Goal: Task Accomplishment & Management: Manage account settings

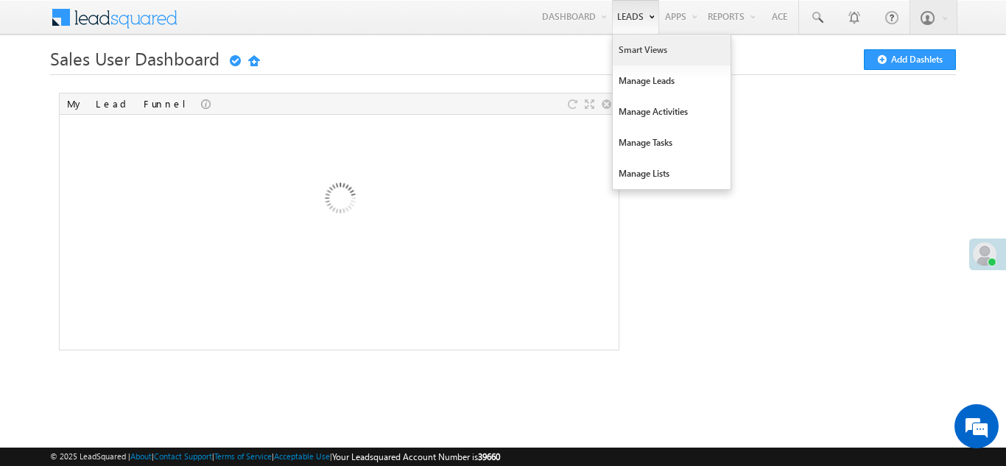
click at [632, 49] on link "Smart Views" at bounding box center [672, 50] width 118 height 31
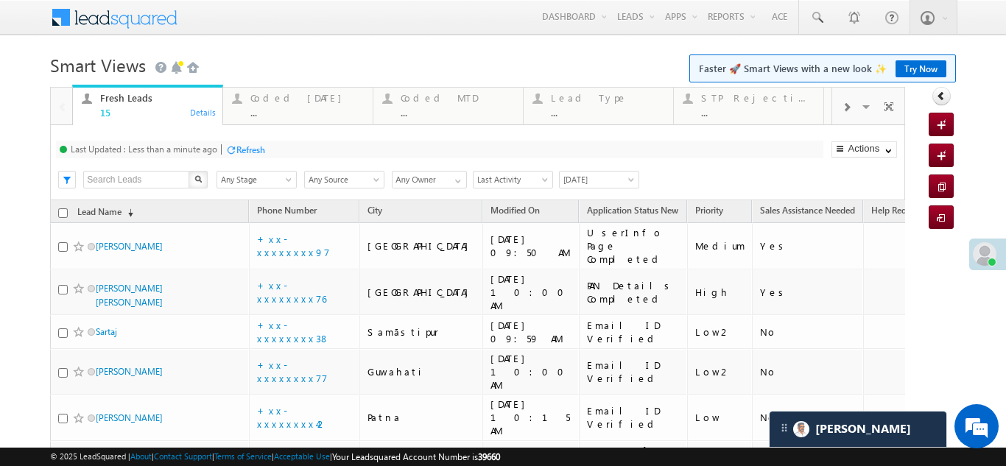
click at [261, 151] on div "Refresh" at bounding box center [250, 149] width 29 height 11
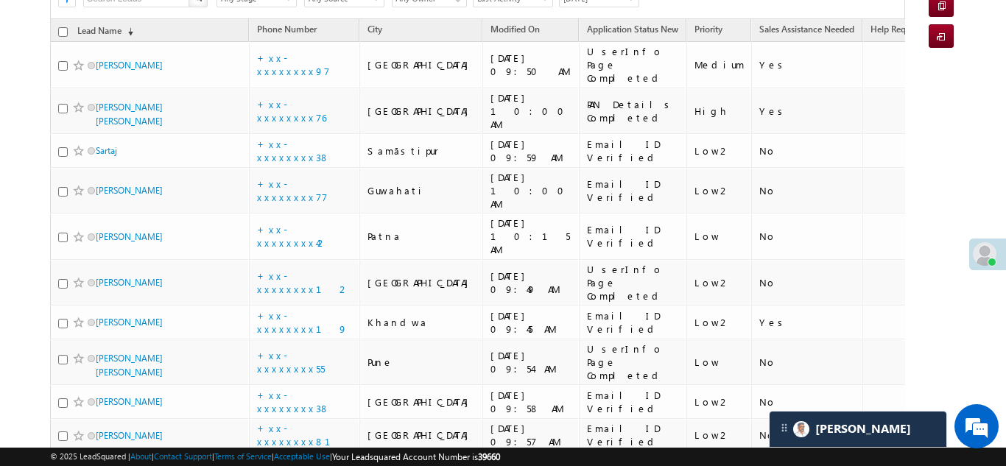
scroll to position [141, 0]
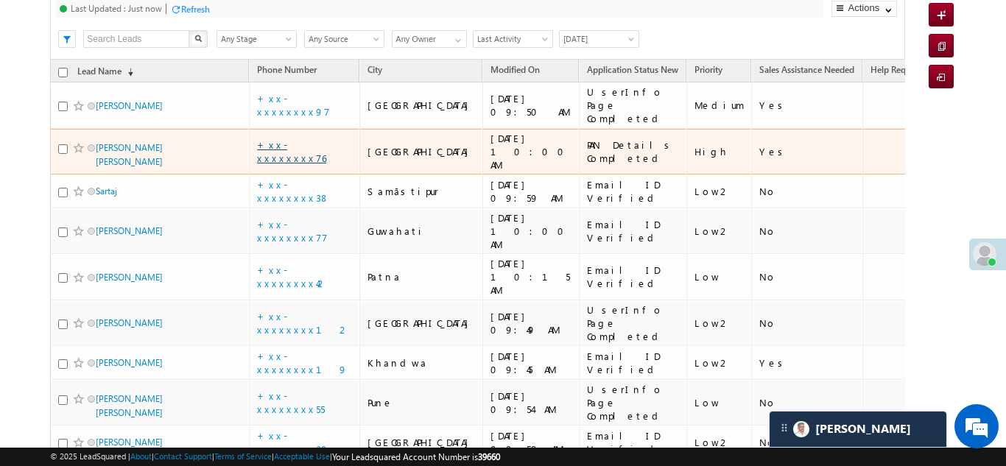
click at [281, 138] on link "+xx-xxxxxxxx76" at bounding box center [291, 151] width 69 height 26
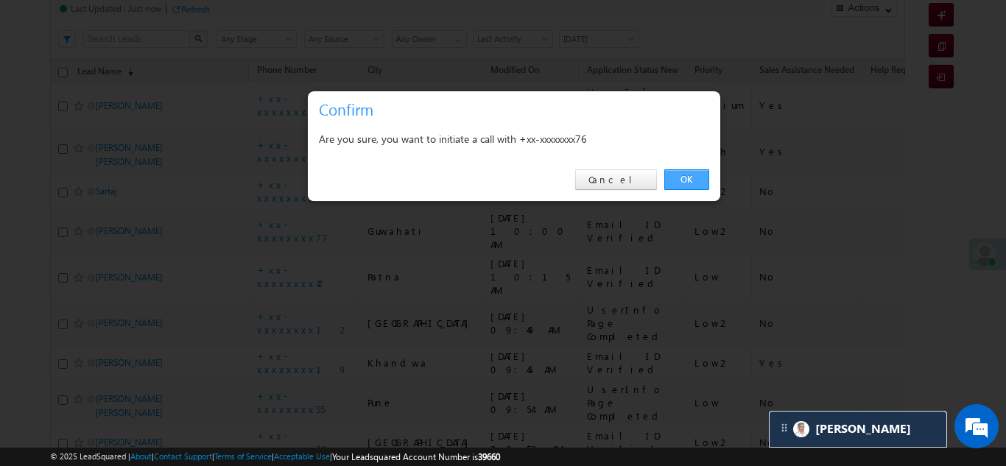
click at [692, 178] on link "OK" at bounding box center [686, 179] width 45 height 21
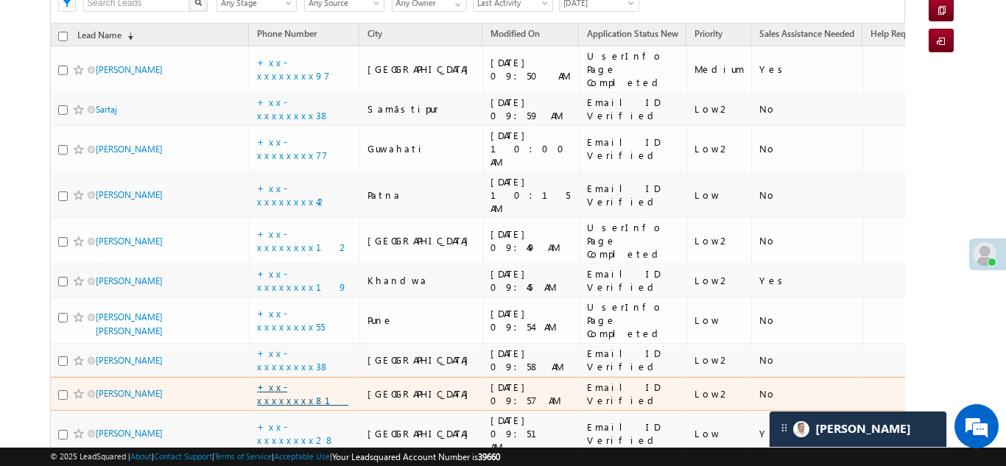
scroll to position [0, 0]
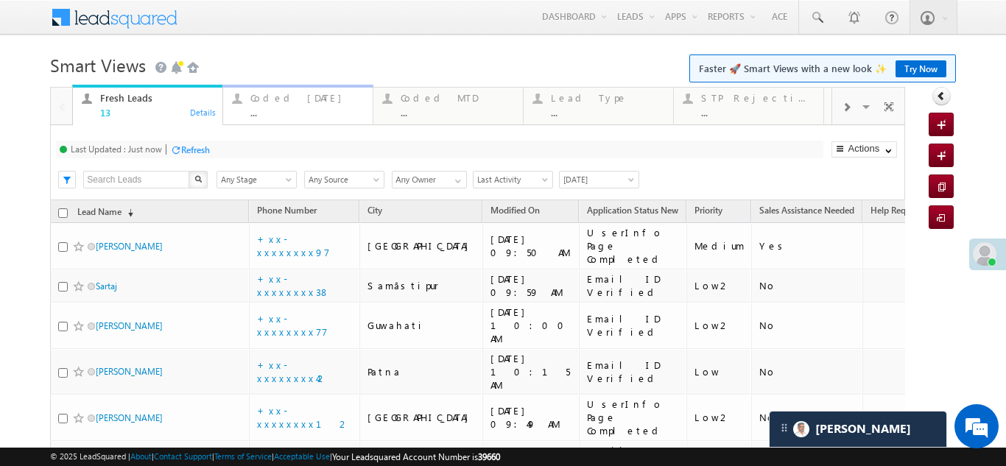
click at [297, 97] on div "Coded Today" at bounding box center [306, 98] width 113 height 12
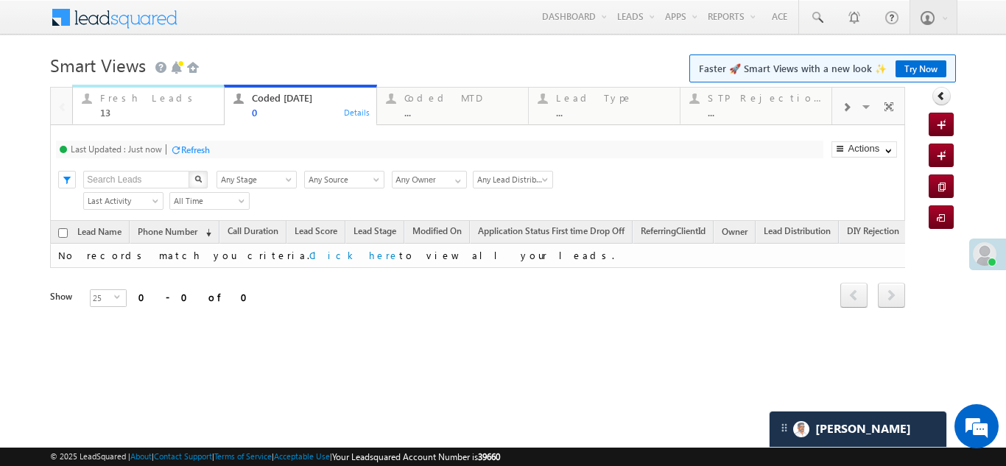
click at [120, 94] on div "Fresh Leads" at bounding box center [157, 98] width 115 height 12
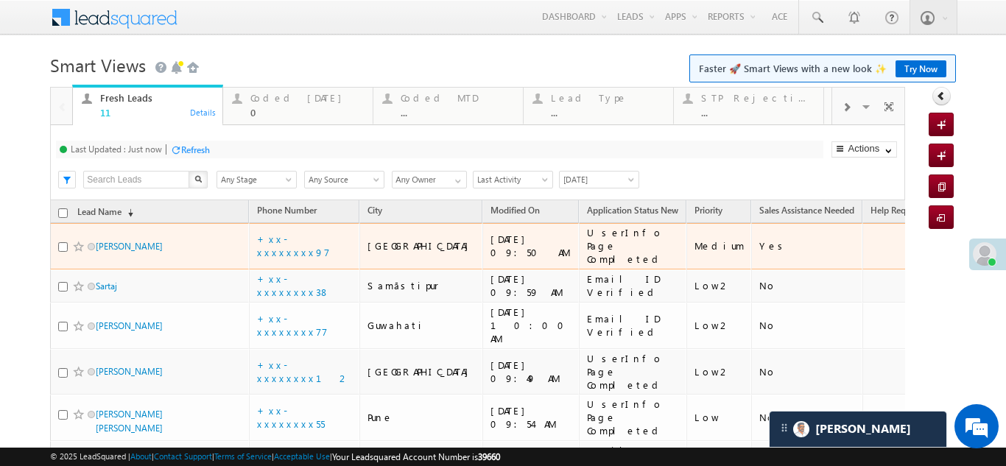
scroll to position [147, 0]
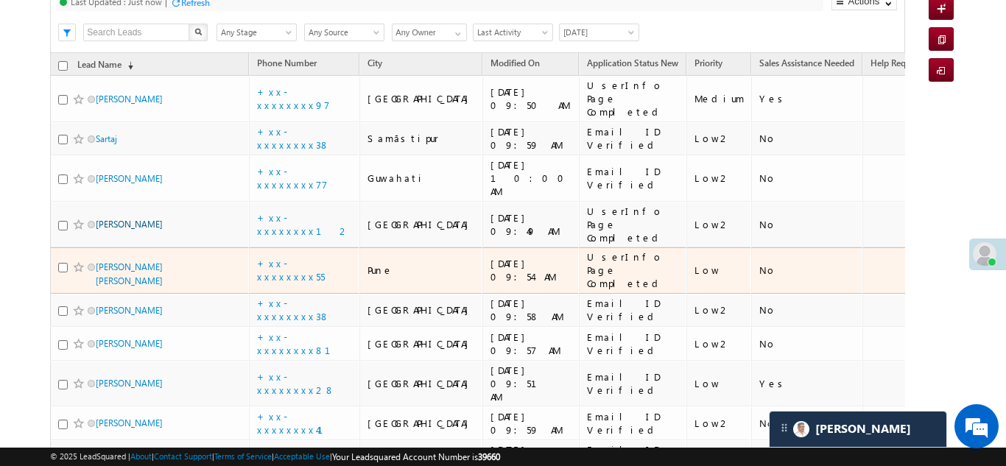
drag, startPoint x: 164, startPoint y: 274, endPoint x: 110, endPoint y: 192, distance: 98.3
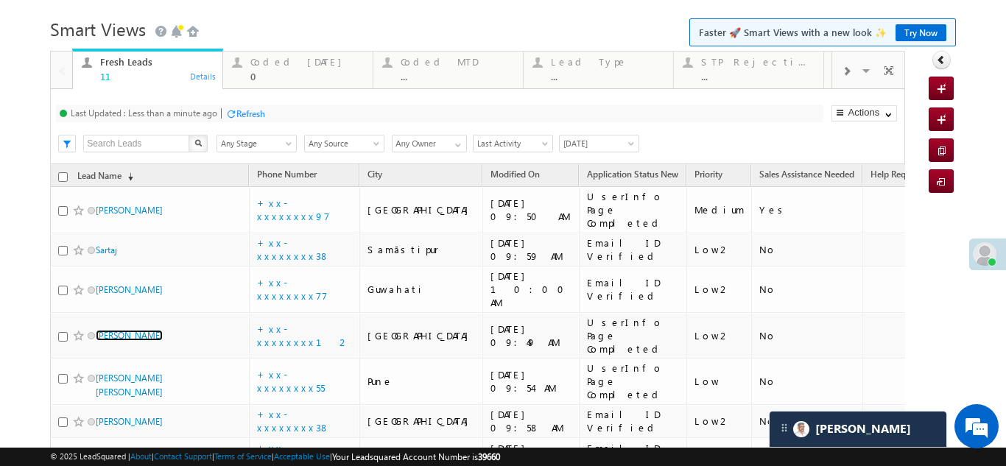
scroll to position [0, 0]
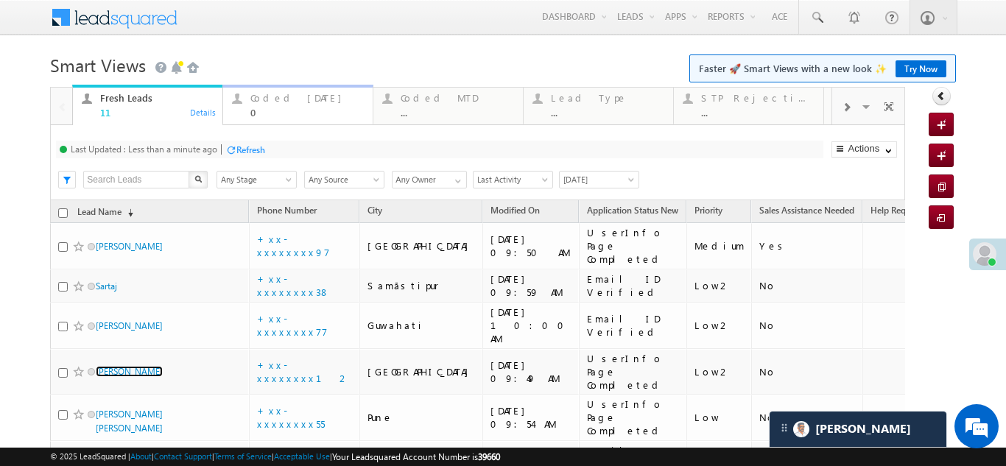
click at [284, 94] on div "Coded Today" at bounding box center [306, 98] width 113 height 12
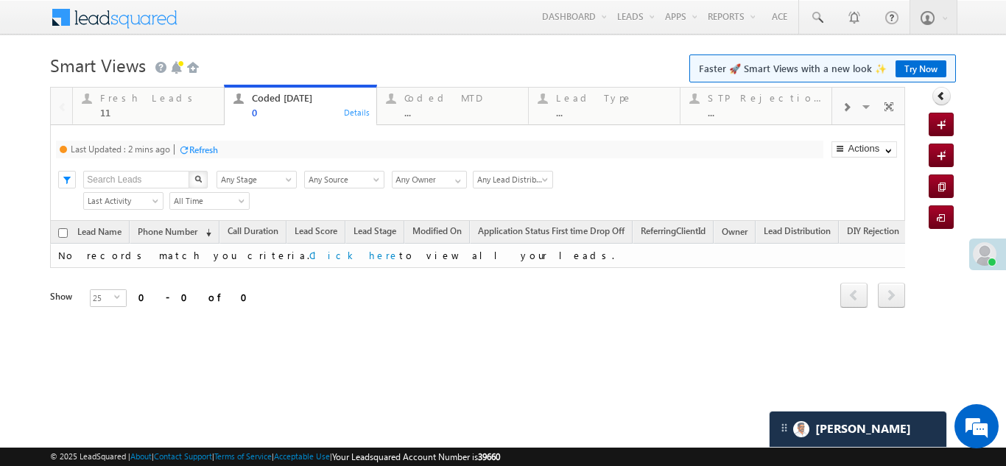
click at [195, 145] on div "Refresh" at bounding box center [203, 149] width 29 height 11
click at [130, 102] on div "Fresh Leads" at bounding box center [157, 98] width 115 height 12
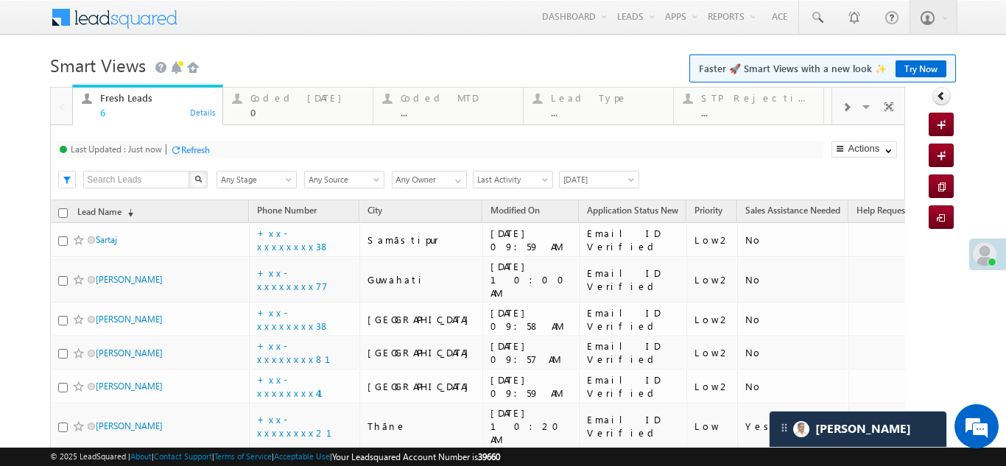
click at [194, 148] on div "Refresh" at bounding box center [195, 149] width 29 height 11
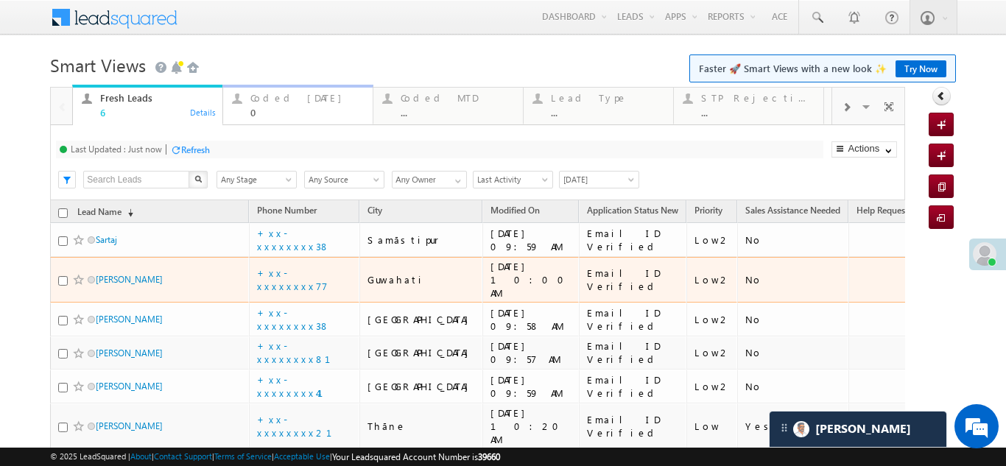
click at [270, 93] on div "Coded Today" at bounding box center [306, 98] width 113 height 12
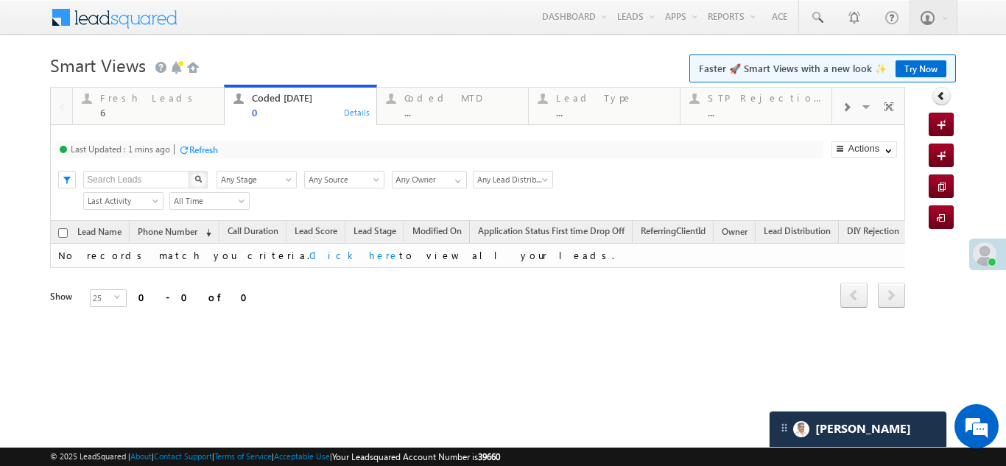
click at [208, 146] on div "Refresh" at bounding box center [203, 149] width 29 height 11
click at [139, 102] on div "Fresh Leads" at bounding box center [157, 98] width 115 height 12
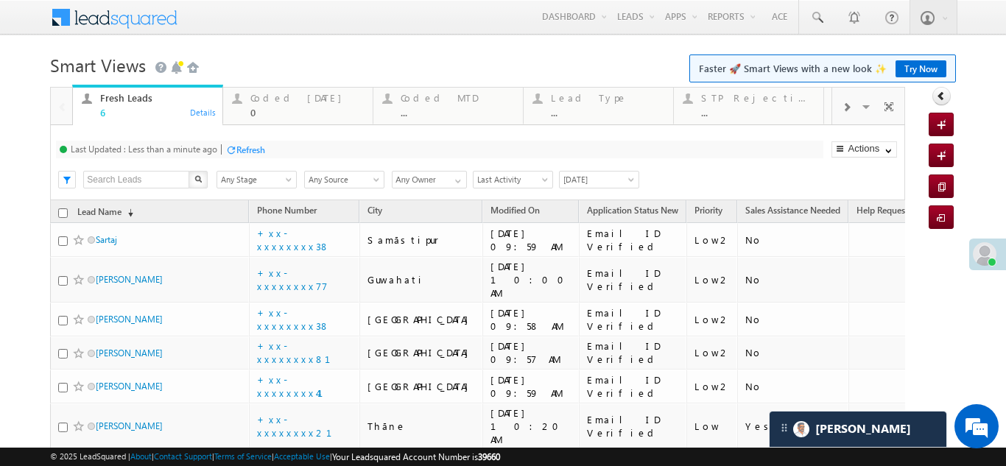
click at [251, 148] on div "Refresh" at bounding box center [250, 149] width 29 height 11
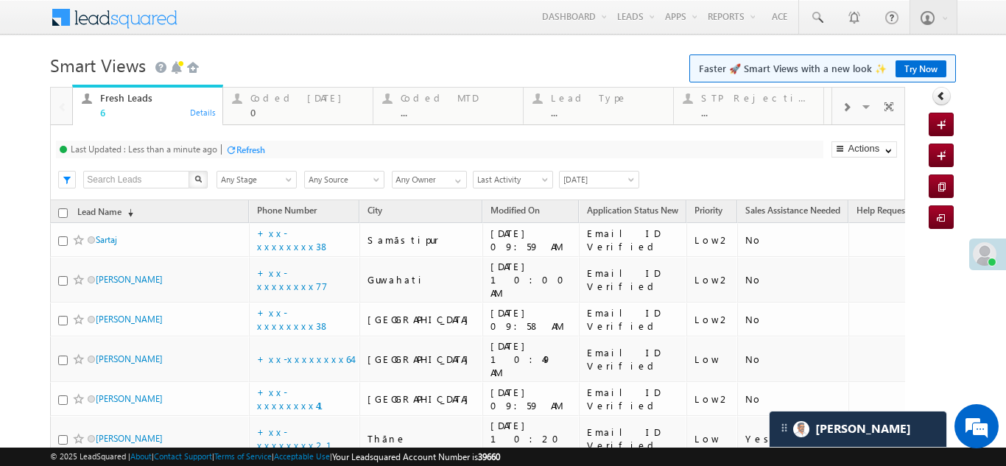
click at [253, 147] on div "Refresh" at bounding box center [250, 149] width 29 height 11
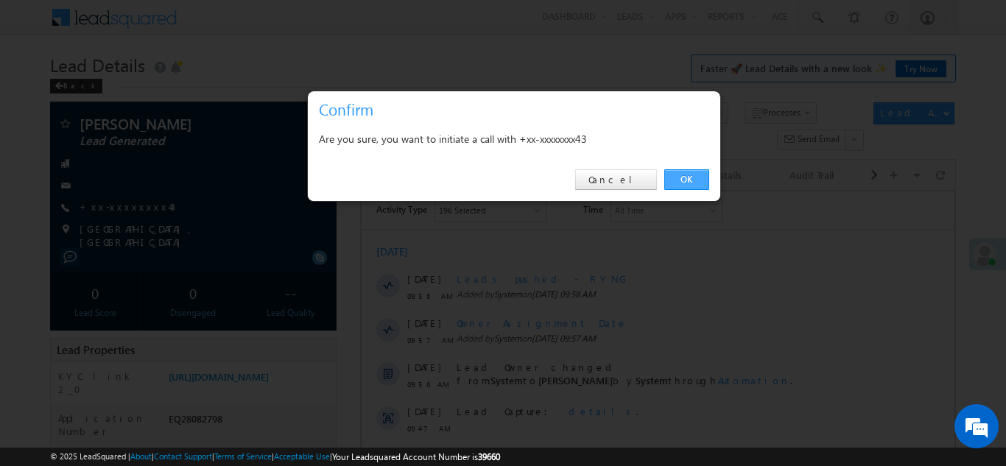
click at [678, 179] on link "OK" at bounding box center [686, 179] width 45 height 21
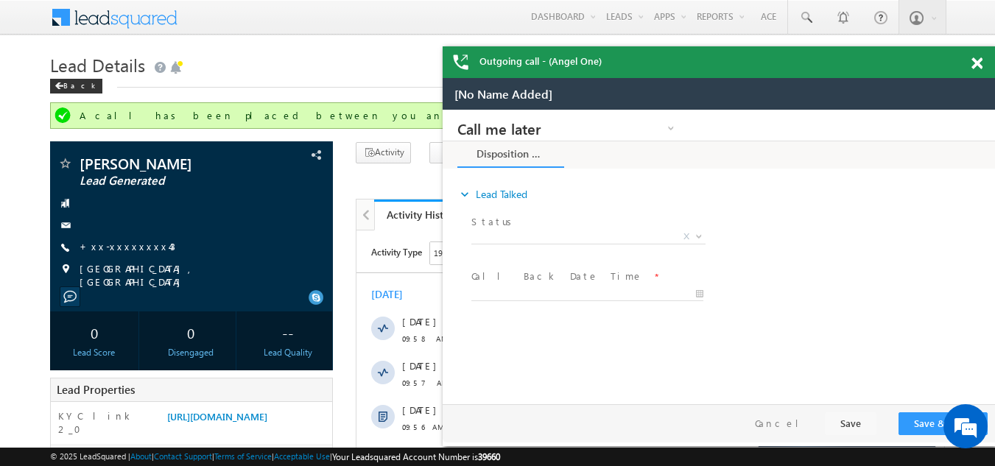
click at [976, 63] on span at bounding box center [977, 63] width 11 height 13
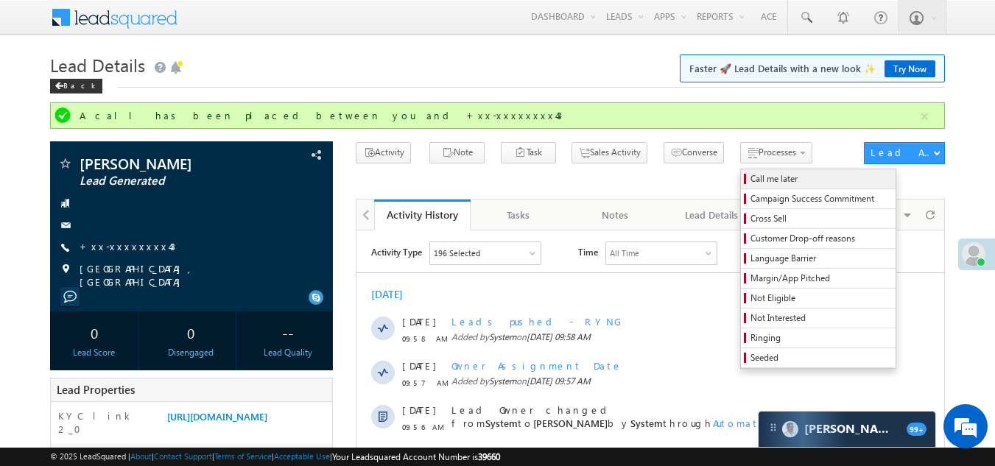
click at [751, 172] on span "Call me later" at bounding box center [821, 178] width 140 height 13
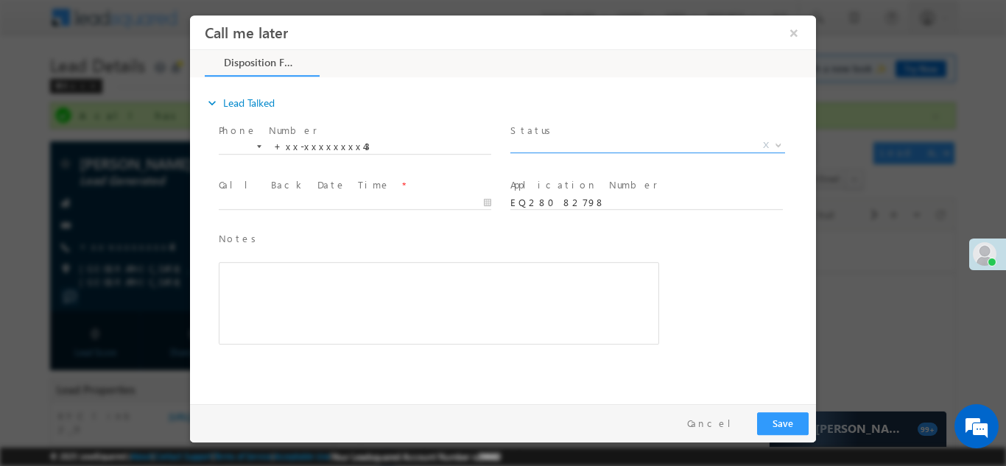
click at [577, 138] on span "X" at bounding box center [647, 145] width 275 height 15
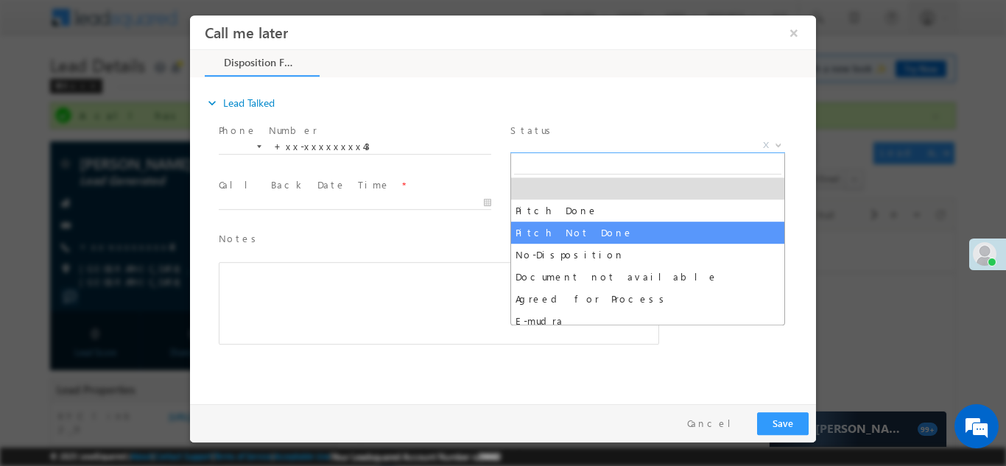
select select "Pitch Not Done"
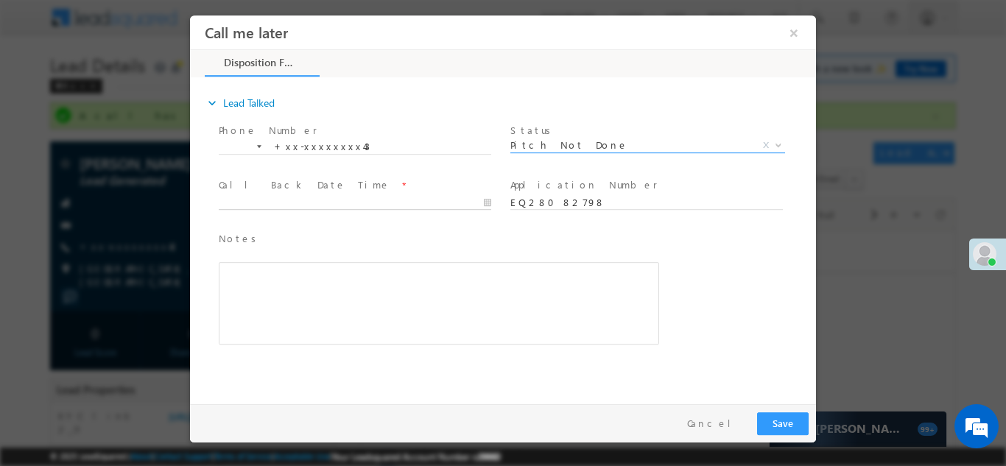
click at [281, 197] on body "Call me later ×" at bounding box center [503, 206] width 626 height 382
type input "08/31/25 10:38 AM"
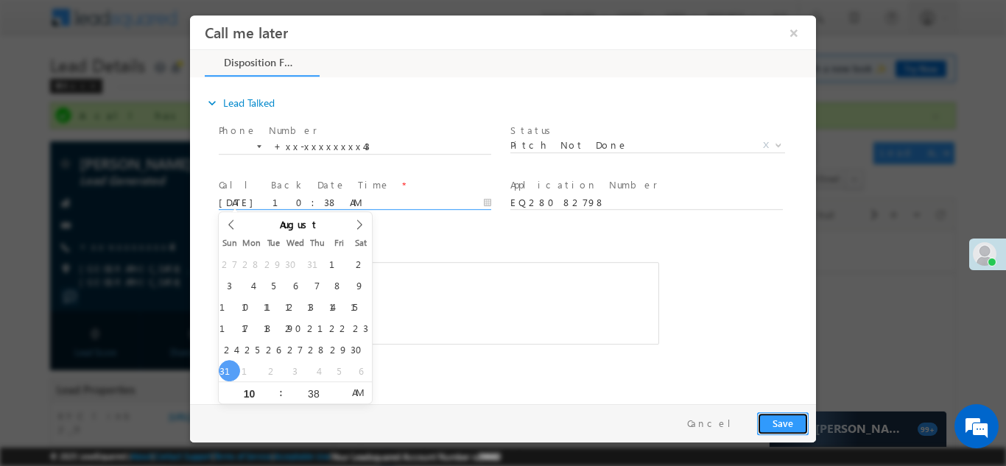
click at [785, 418] on button "Save" at bounding box center [783, 423] width 52 height 23
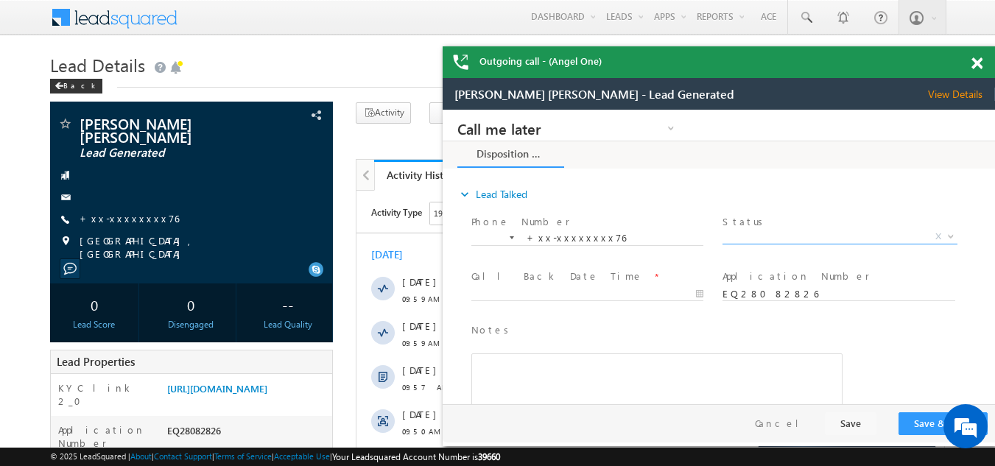
click at [804, 233] on span "X" at bounding box center [840, 237] width 234 height 15
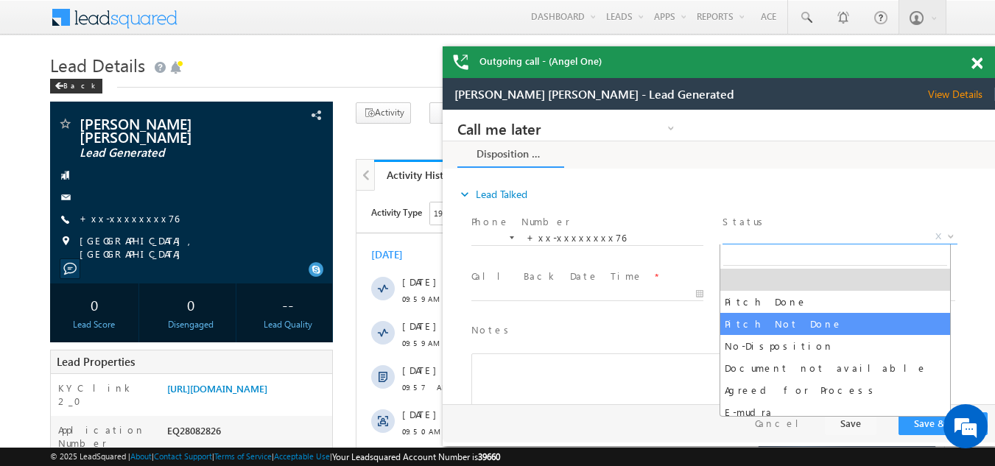
select select "Pitch Not Done"
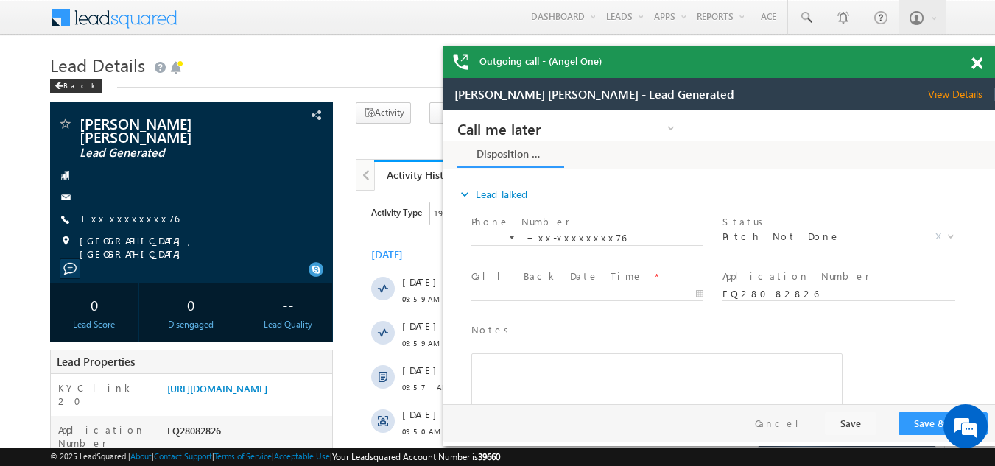
drag, startPoint x: 559, startPoint y: 284, endPoint x: 548, endPoint y: 288, distance: 11.6
click at [551, 288] on div at bounding box center [593, 294] width 245 height 18
type input "08/31/25 10:39 AM"
click at [547, 288] on input "08/31/25 10:39 AM" at bounding box center [587, 294] width 232 height 15
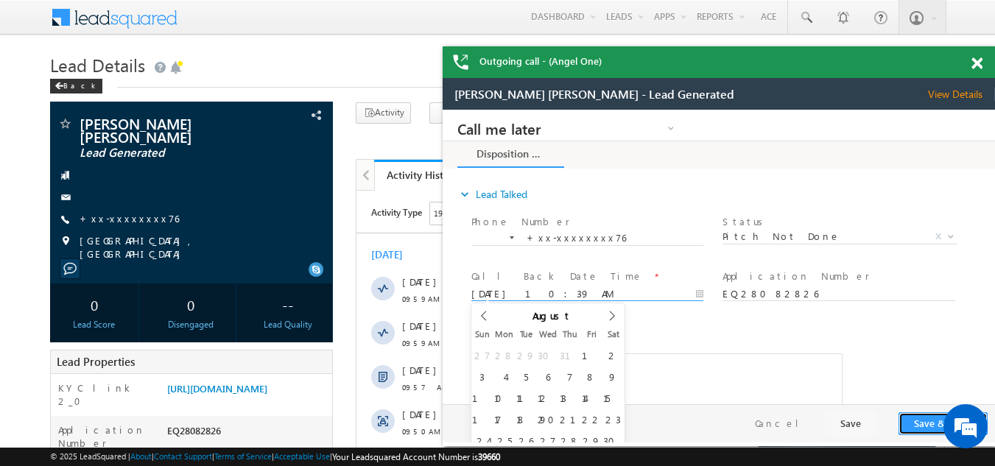
click at [924, 420] on button "Save & Close" at bounding box center [943, 423] width 89 height 23
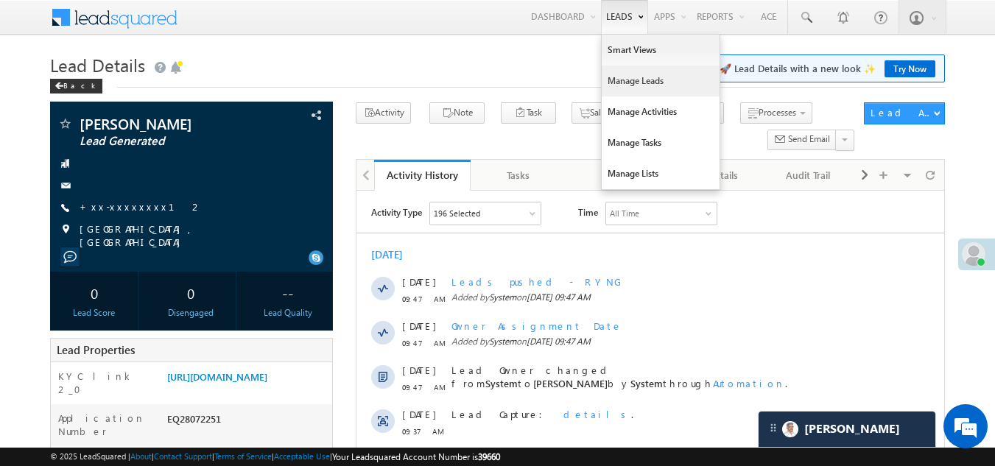
click at [626, 81] on link "Manage Leads" at bounding box center [661, 81] width 118 height 31
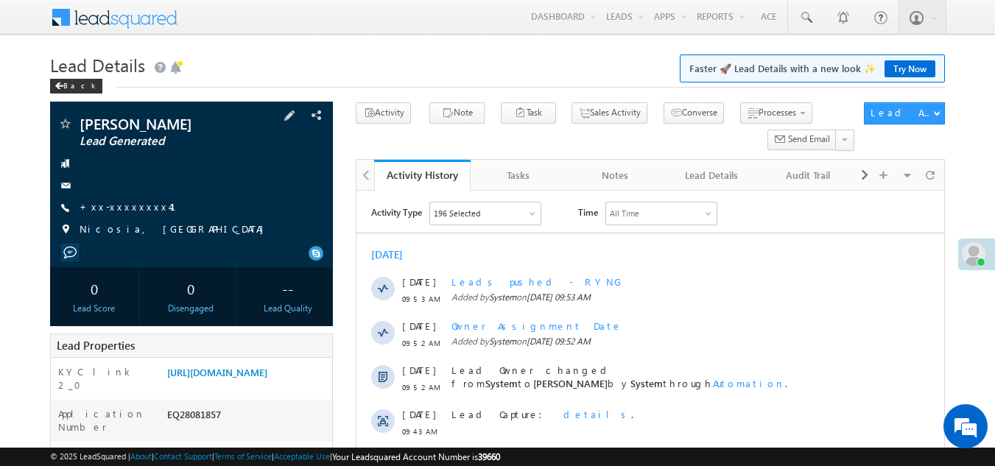
click at [67, 229] on span at bounding box center [64, 229] width 15 height 15
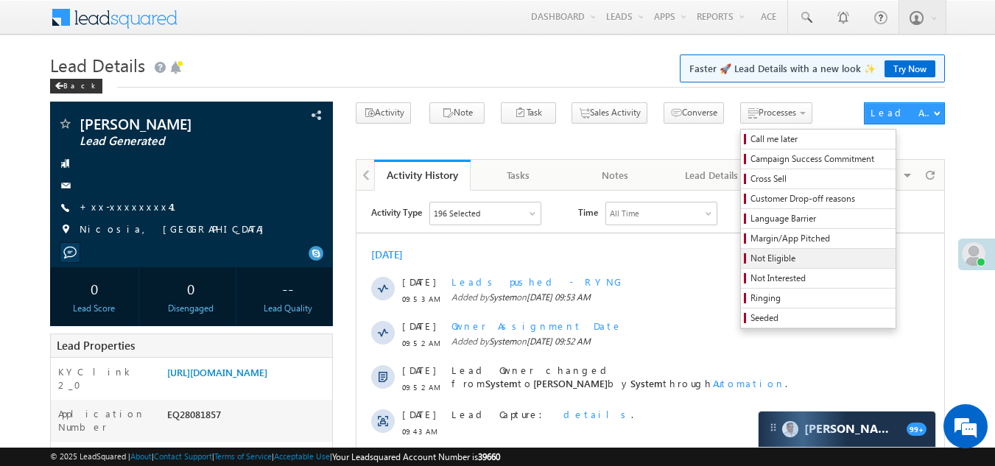
click at [751, 259] on span "Not Eligible" at bounding box center [821, 258] width 140 height 13
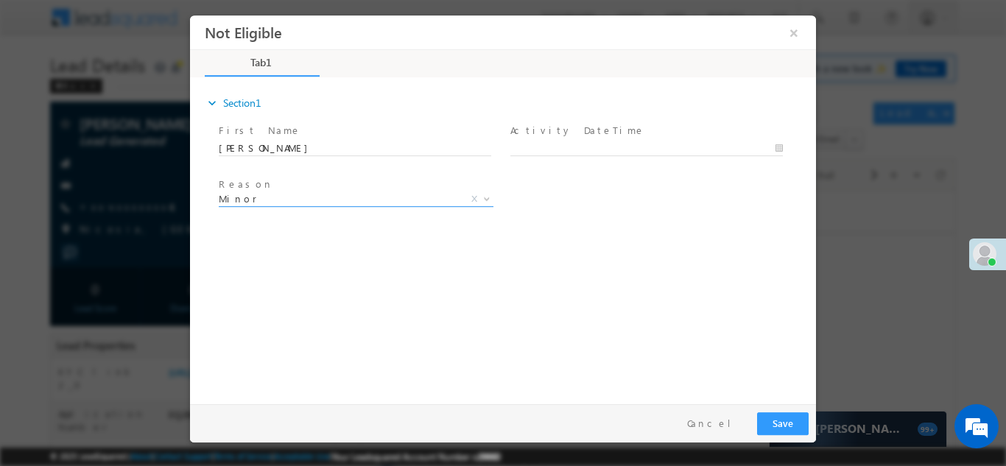
click at [339, 197] on span "Minor" at bounding box center [338, 198] width 239 height 13
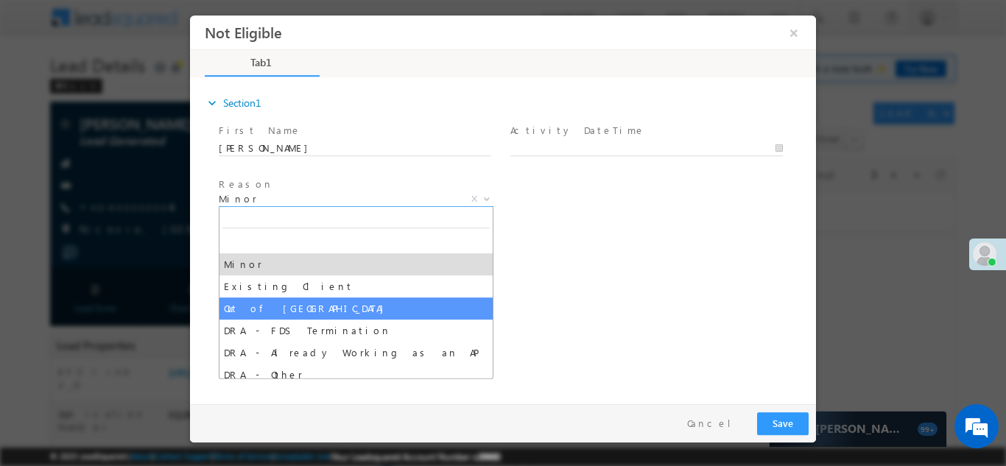
select select "Out of India"
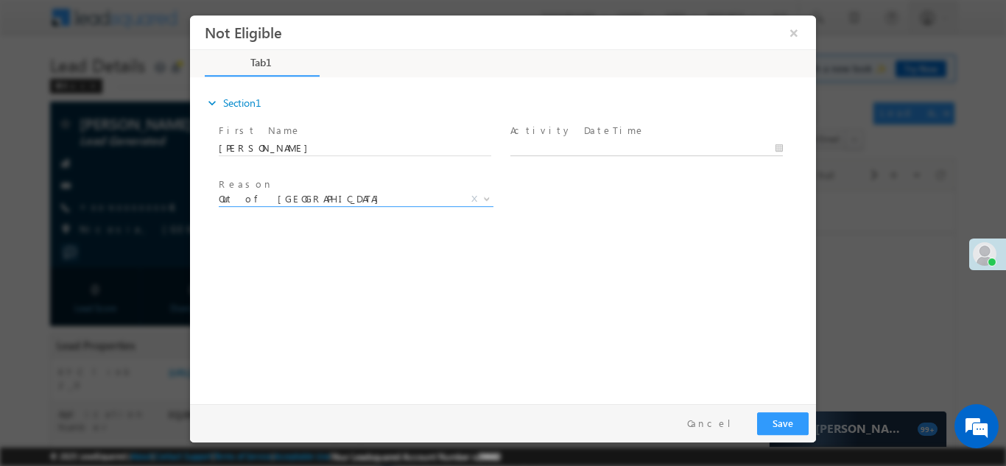
type input "08/31/25 10:47 AM"
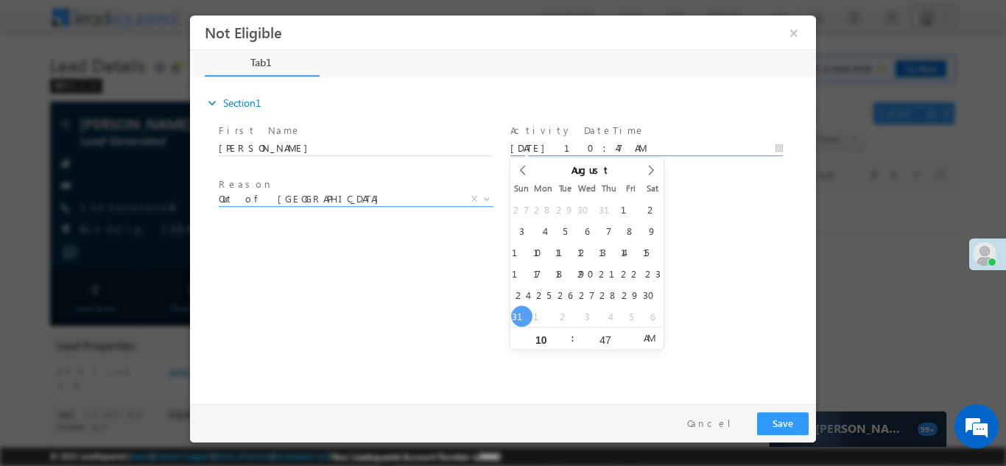
click at [605, 147] on body "Not Eligible ×" at bounding box center [503, 206] width 626 height 382
click at [779, 427] on button "Save" at bounding box center [783, 423] width 52 height 23
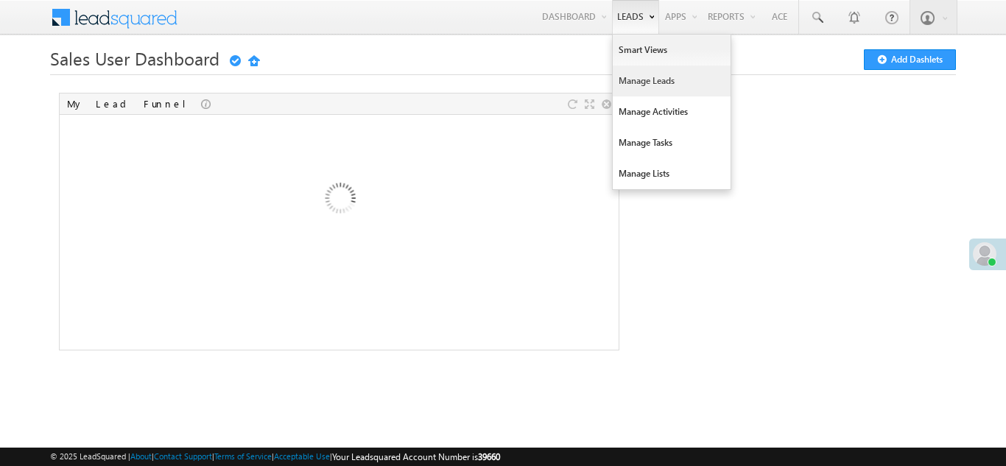
click at [629, 73] on link "Manage Leads" at bounding box center [672, 81] width 118 height 31
click at [630, 82] on link "Manage Leads" at bounding box center [672, 81] width 118 height 31
click at [636, 77] on link "Manage Leads" at bounding box center [672, 81] width 118 height 31
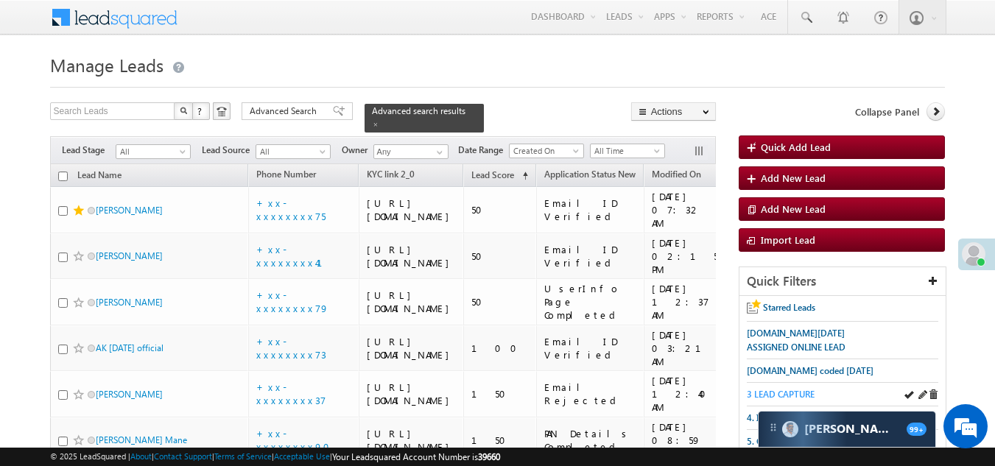
click at [788, 393] on span "3 LEAD CAPTURE" at bounding box center [781, 394] width 68 height 11
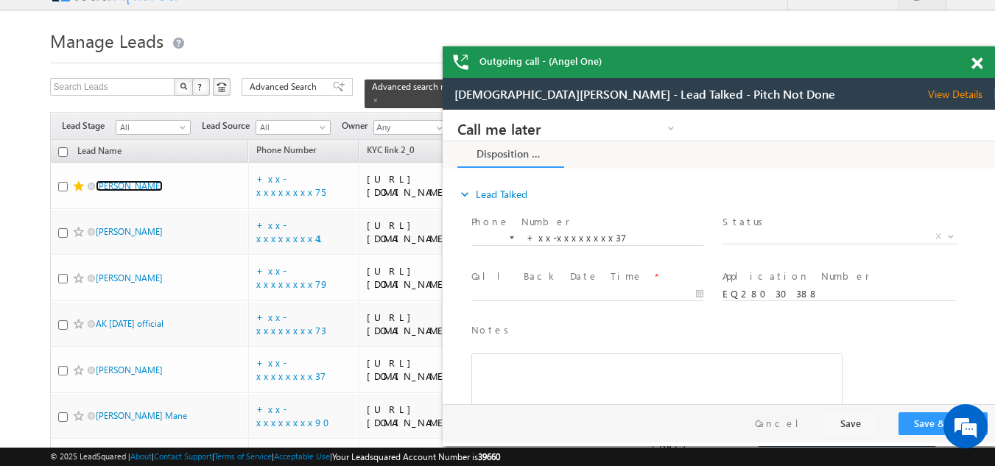
click at [978, 65] on span at bounding box center [977, 63] width 11 height 13
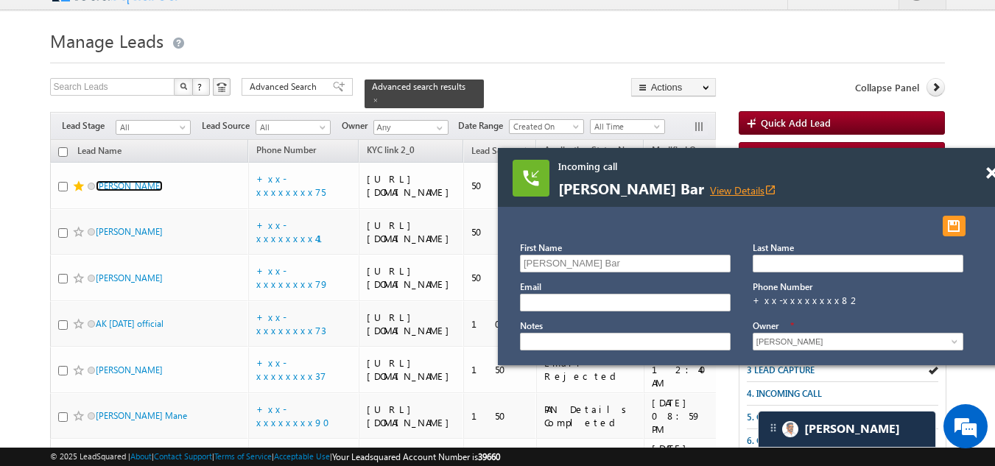
click at [710, 191] on link "View Details open_in_new" at bounding box center [743, 190] width 66 height 14
click at [991, 169] on span at bounding box center [991, 173] width 11 height 13
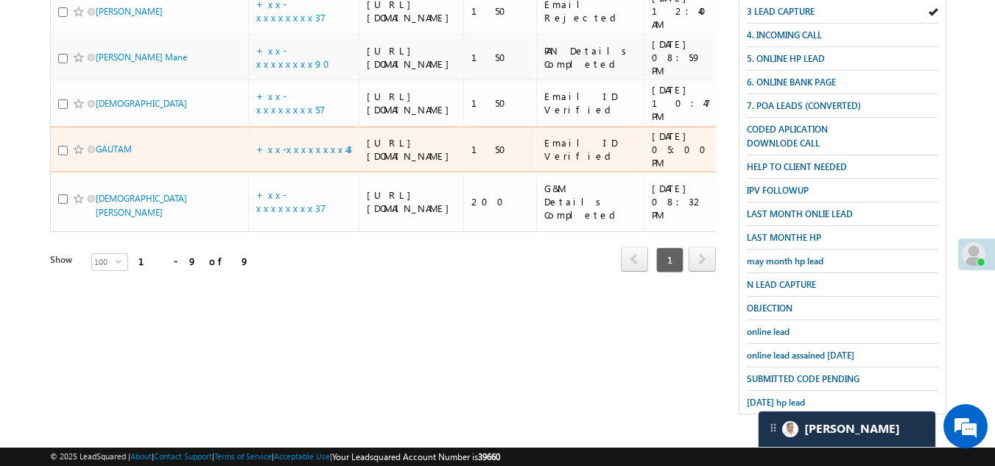
scroll to position [614, 0]
click at [289, 155] on link "+xx-xxxxxxxx43" at bounding box center [304, 149] width 96 height 13
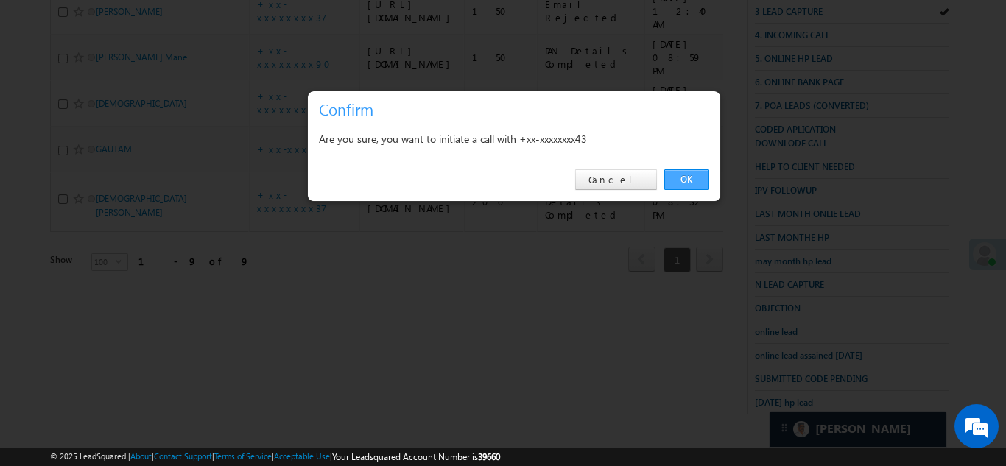
click at [693, 180] on link "OK" at bounding box center [686, 179] width 45 height 21
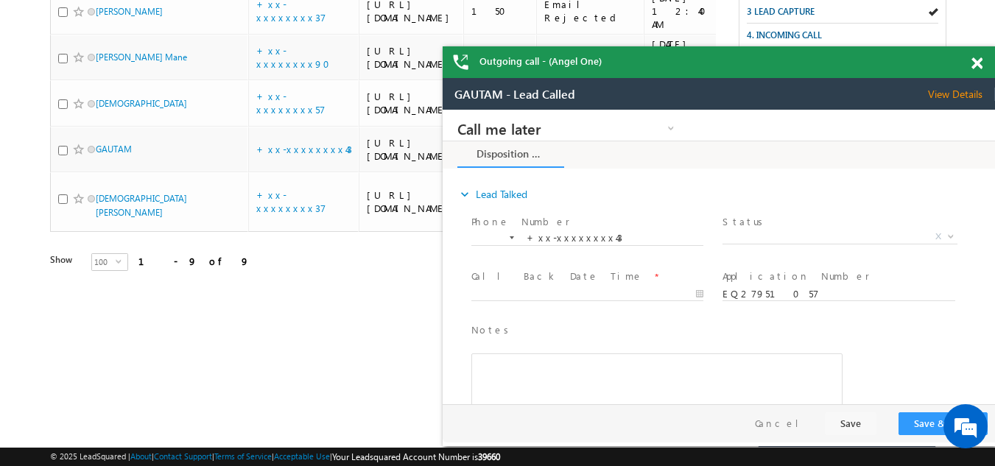
scroll to position [0, 0]
click at [977, 63] on span at bounding box center [977, 63] width 11 height 13
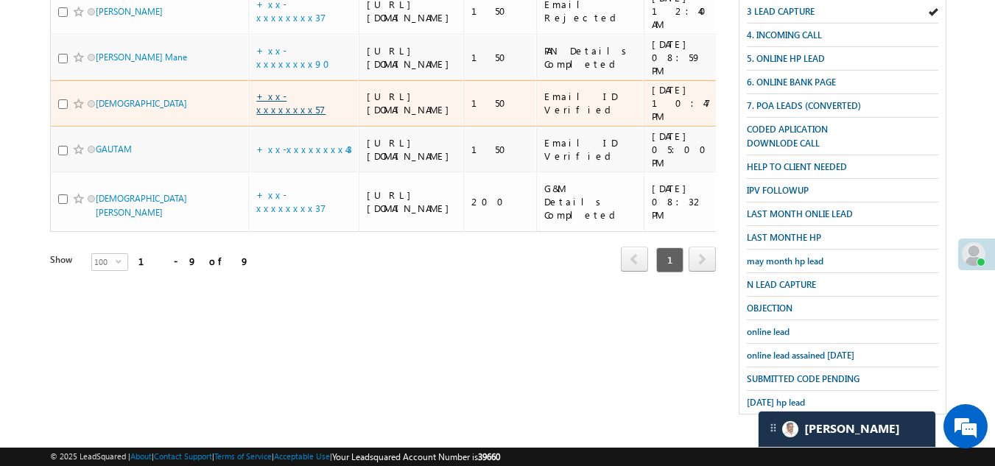
click at [298, 116] on link "+xx-xxxxxxxx57" at bounding box center [290, 103] width 69 height 26
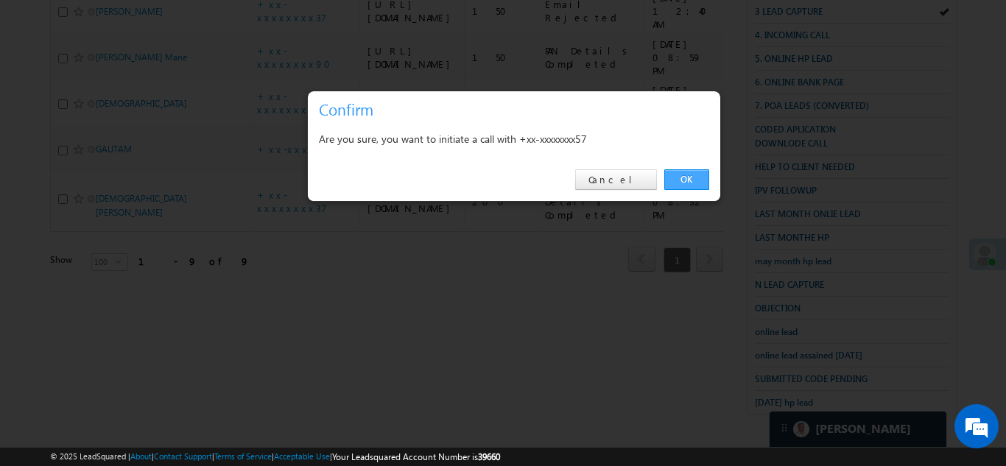
click at [684, 177] on link "OK" at bounding box center [686, 179] width 45 height 21
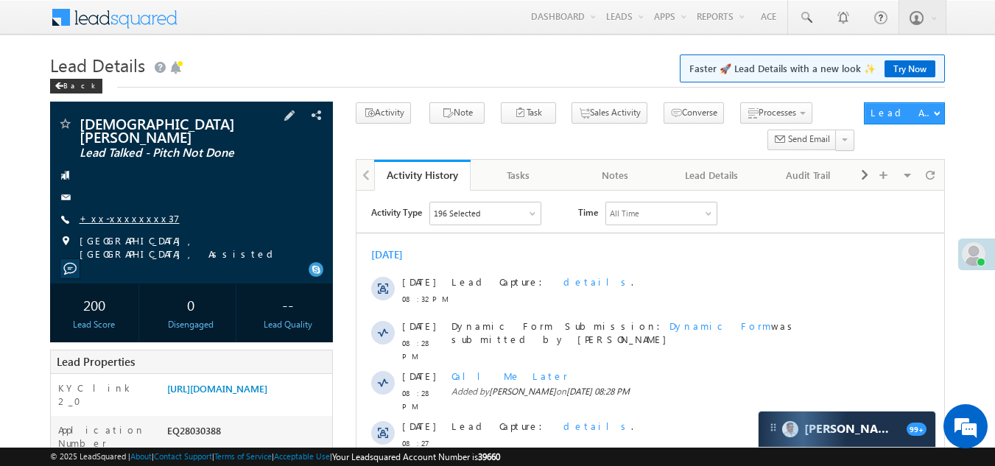
click at [106, 212] on link "+xx-xxxxxxxx37" at bounding box center [130, 218] width 100 height 13
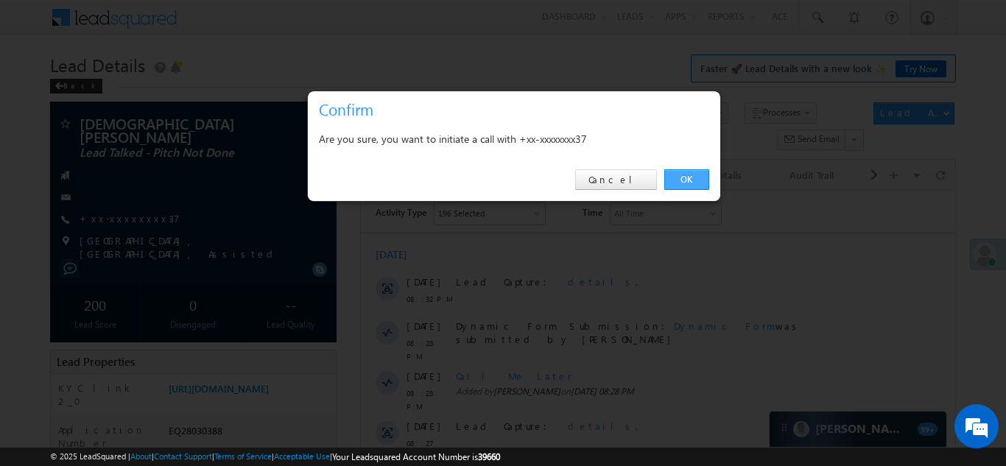
click at [682, 175] on link "OK" at bounding box center [686, 179] width 45 height 21
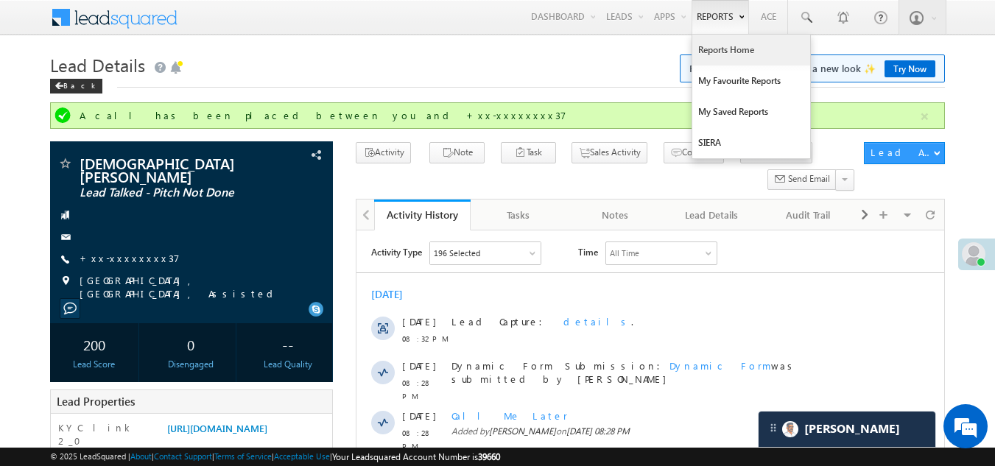
click at [727, 49] on link "Reports Home" at bounding box center [751, 50] width 118 height 31
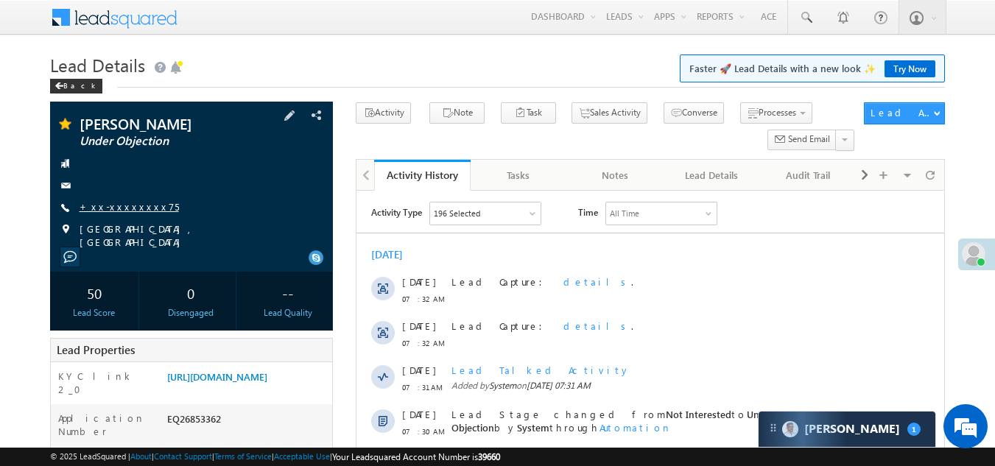
click at [131, 208] on link "+xx-xxxxxxxx75" at bounding box center [129, 206] width 99 height 13
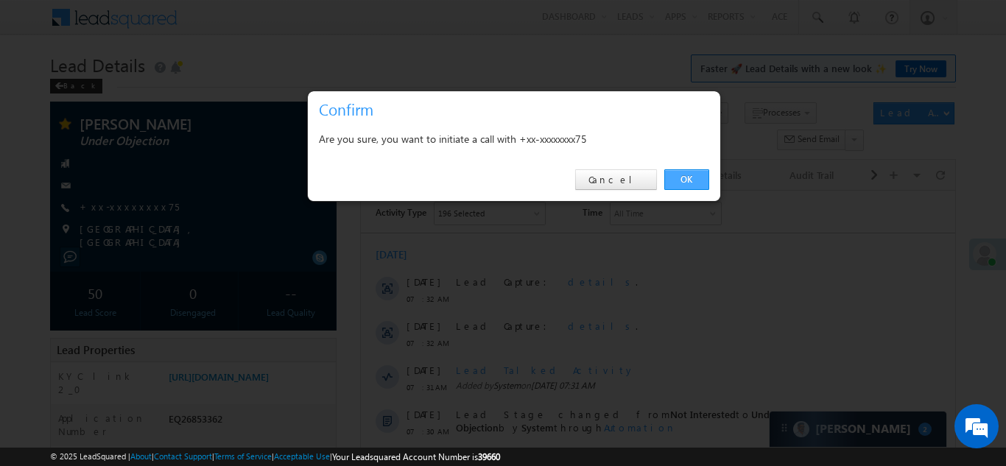
click at [686, 179] on link "OK" at bounding box center [686, 179] width 45 height 21
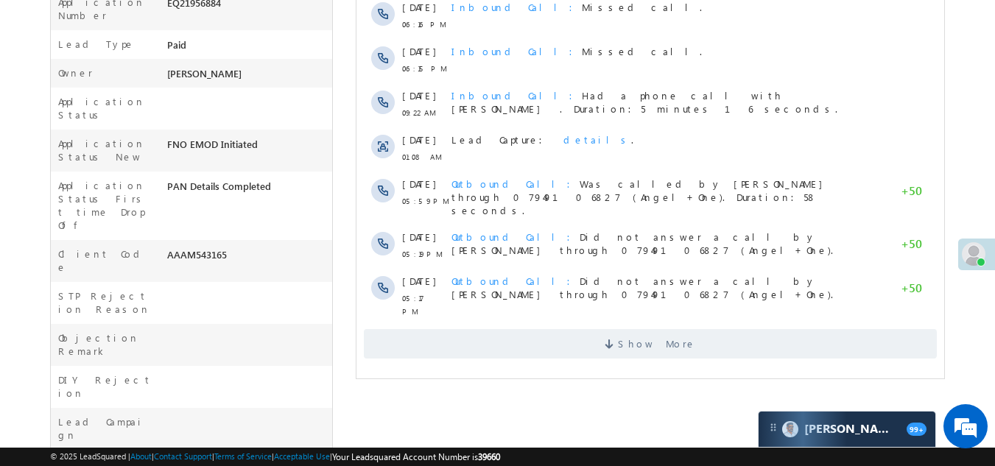
scroll to position [442, 0]
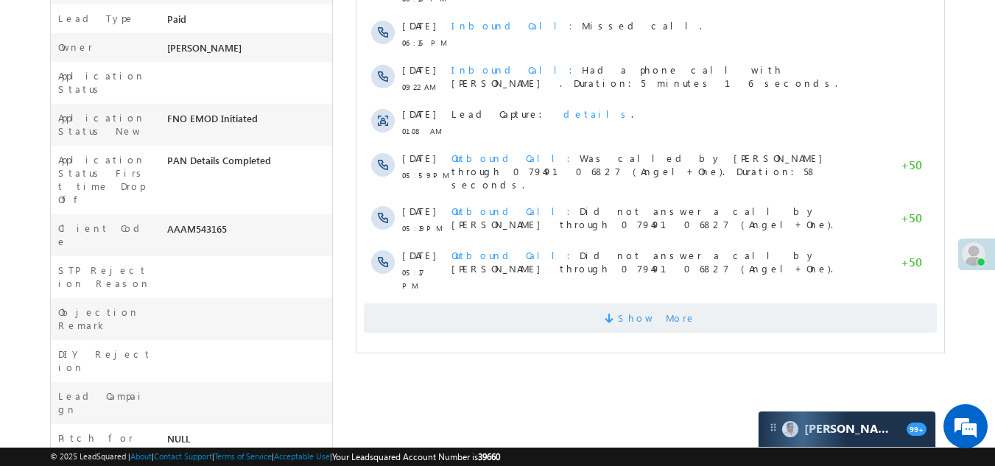
click at [477, 303] on span "Show More" at bounding box center [650, 317] width 573 height 29
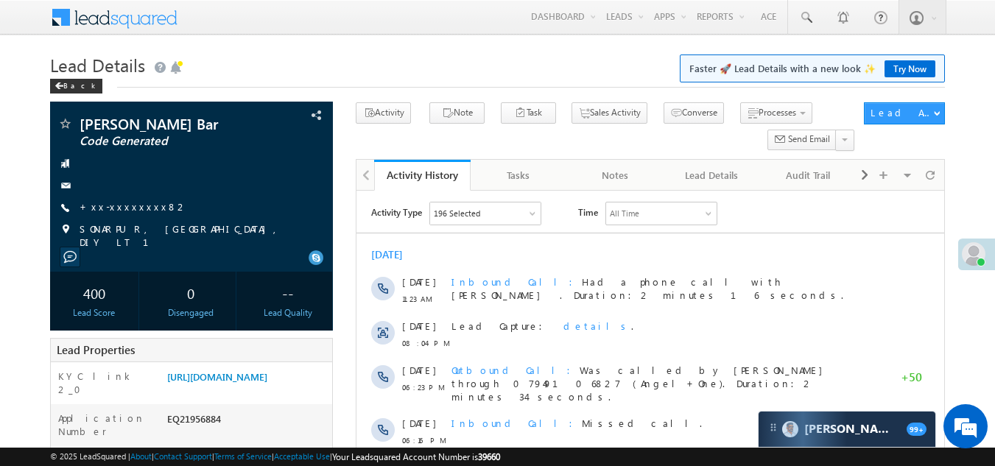
scroll to position [0, 0]
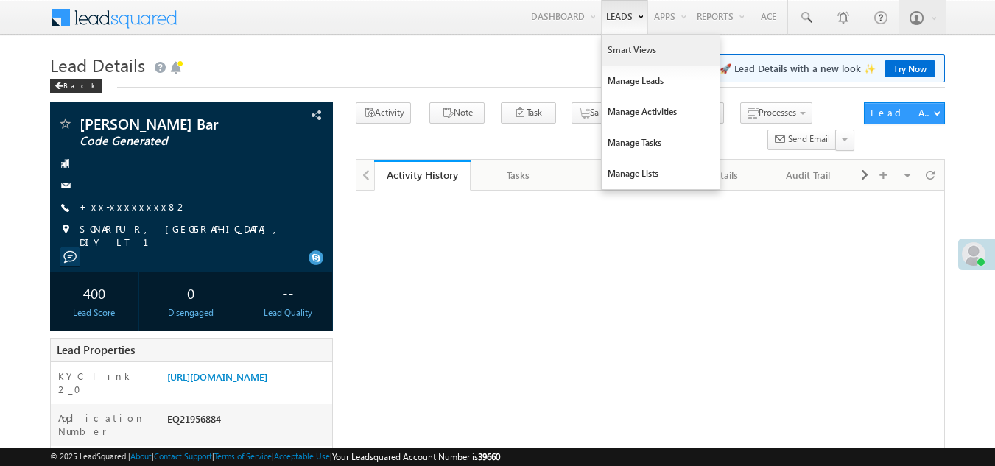
click at [621, 55] on link "Smart Views" at bounding box center [661, 50] width 118 height 31
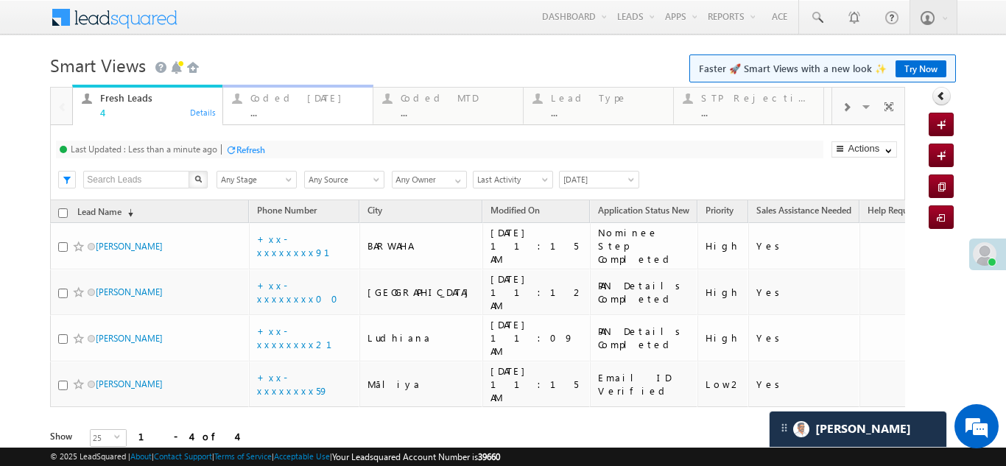
click at [278, 94] on div "Coded [DATE]" at bounding box center [306, 98] width 113 height 12
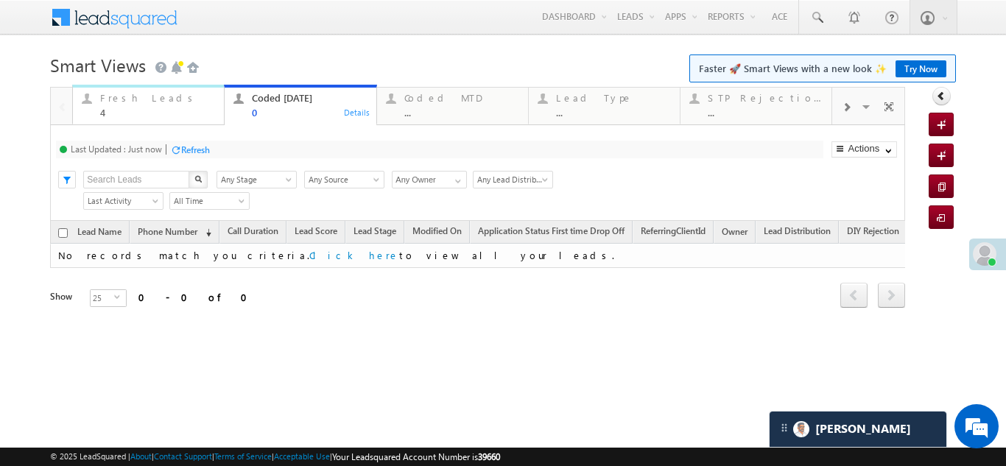
click at [110, 103] on div "Fresh Leads" at bounding box center [157, 98] width 115 height 12
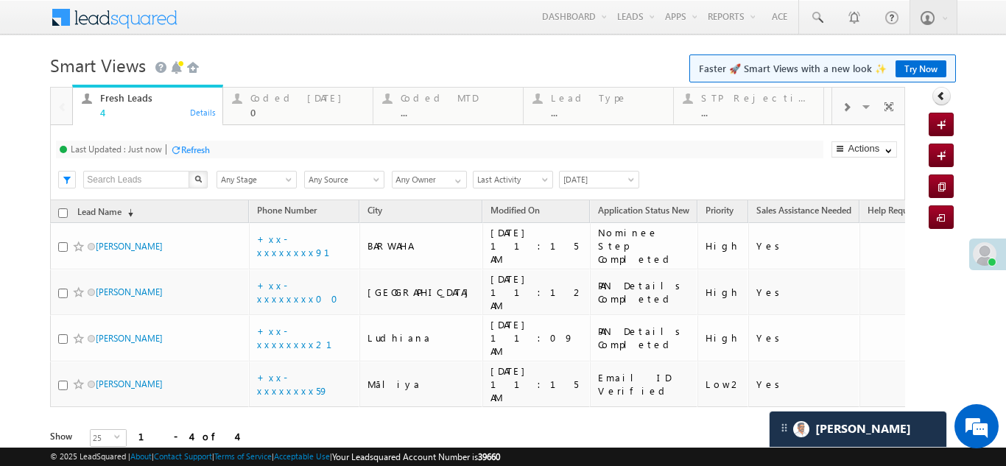
click at [190, 147] on div "Refresh" at bounding box center [195, 149] width 29 height 11
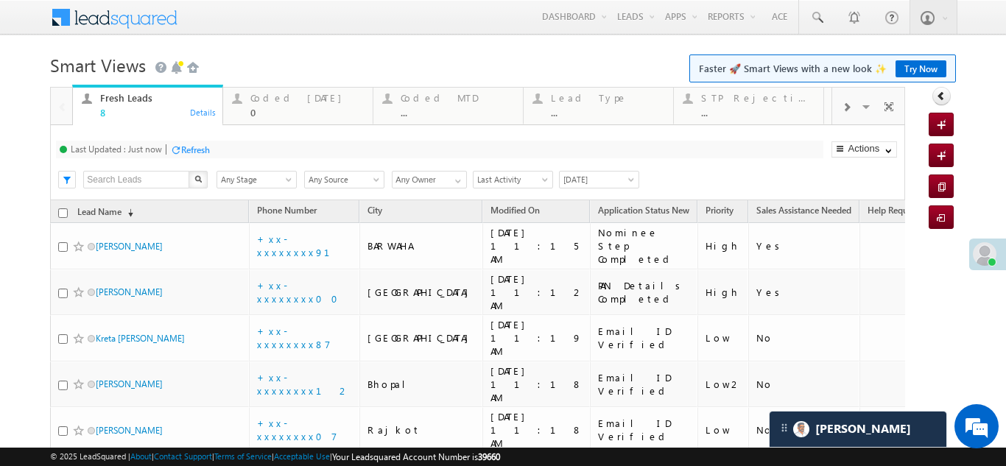
click at [194, 150] on div "Refresh" at bounding box center [195, 149] width 29 height 11
click at [285, 94] on div "Coded [DATE]" at bounding box center [306, 98] width 113 height 12
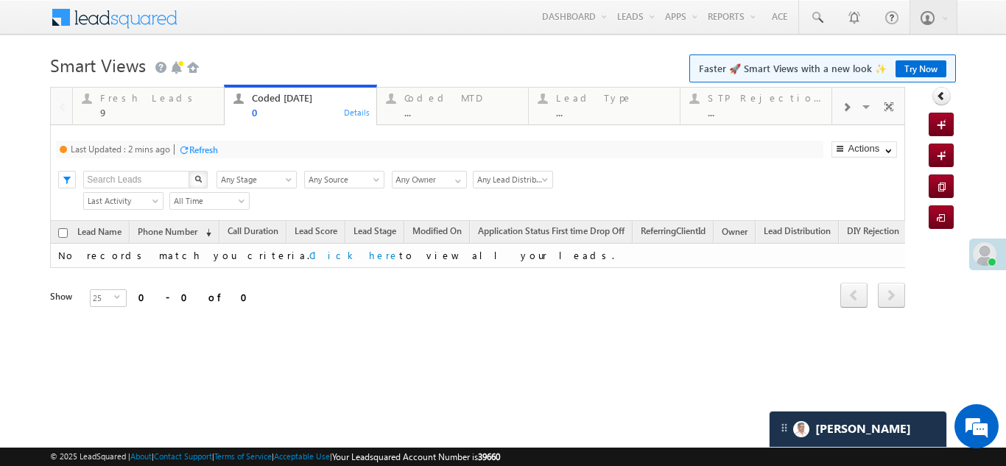
click at [218, 148] on div "Refresh" at bounding box center [203, 149] width 29 height 11
click at [122, 101] on div "Fresh Leads" at bounding box center [157, 98] width 115 height 12
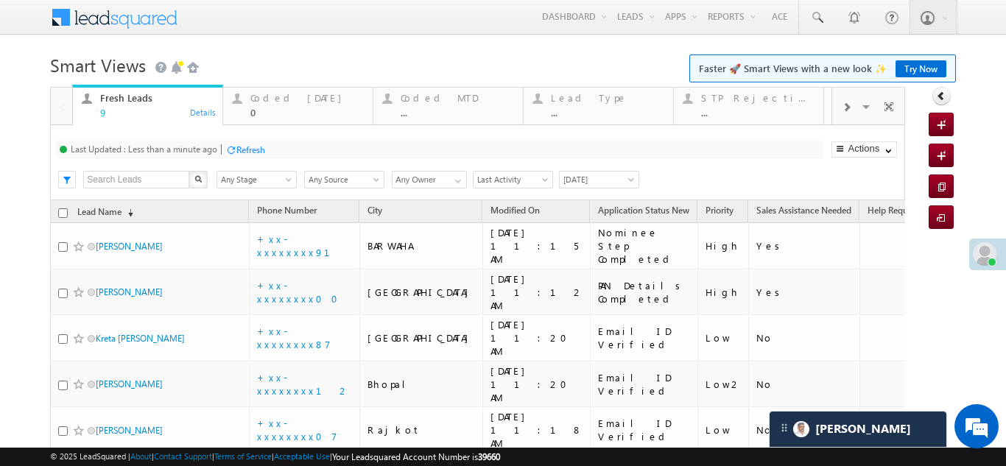
click at [253, 147] on div "Refresh" at bounding box center [250, 149] width 29 height 11
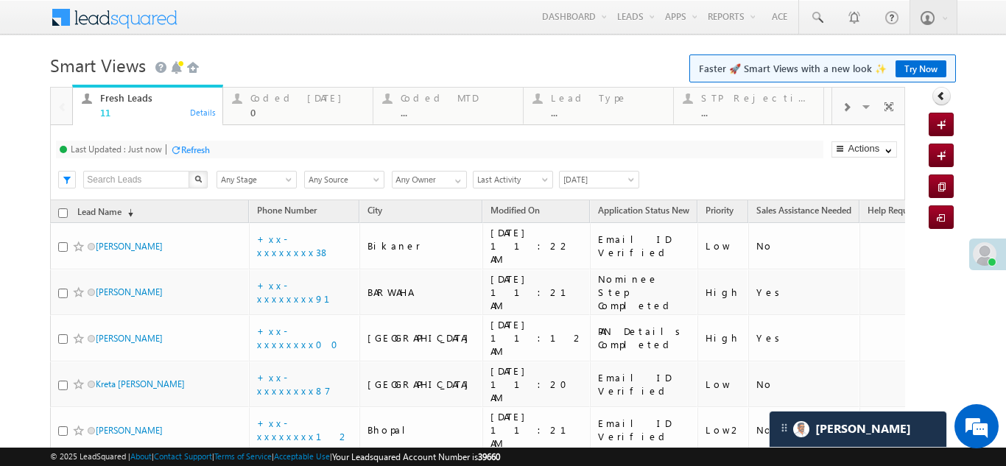
click at [202, 145] on div "Refresh" at bounding box center [195, 149] width 29 height 11
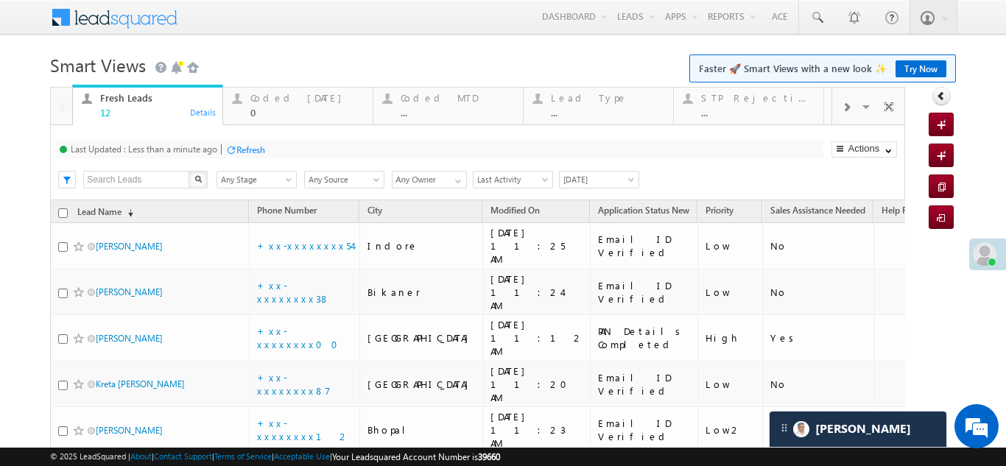
click at [260, 146] on div "Refresh" at bounding box center [250, 149] width 29 height 11
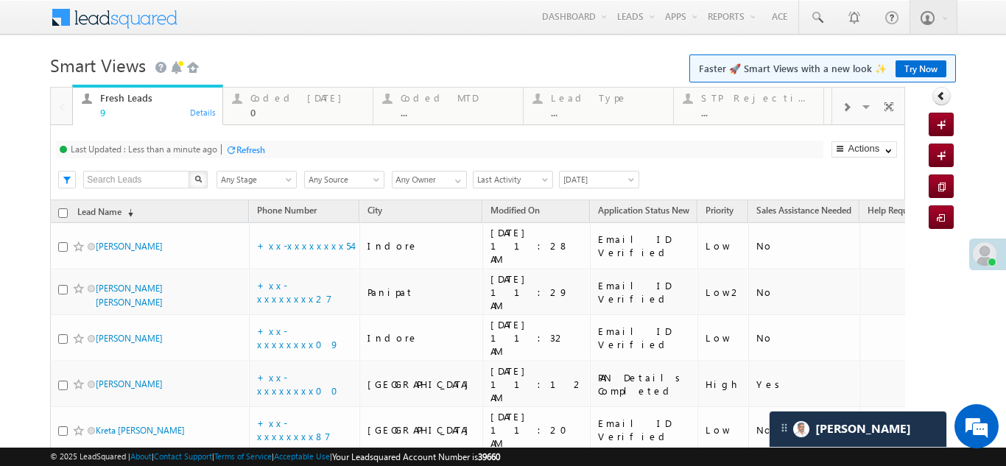
click at [245, 150] on div "Refresh" at bounding box center [250, 149] width 29 height 11
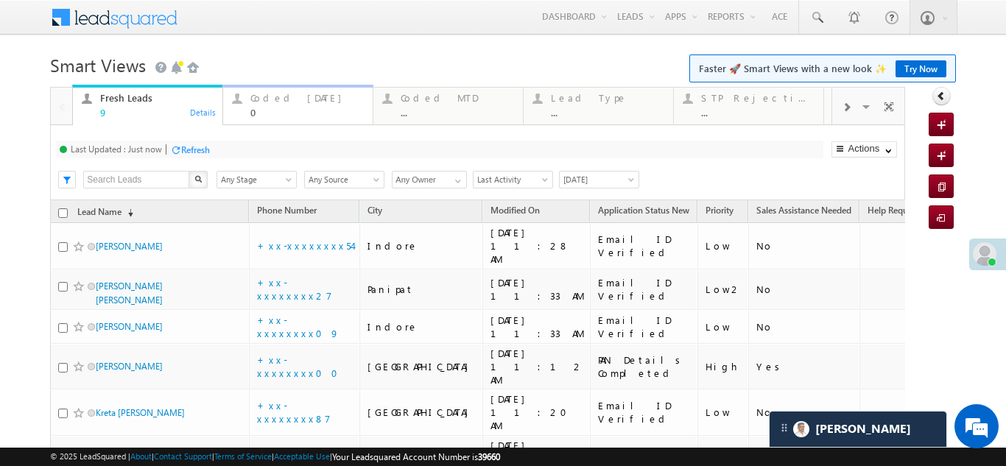
click at [285, 99] on div "Coded Today" at bounding box center [306, 98] width 113 height 12
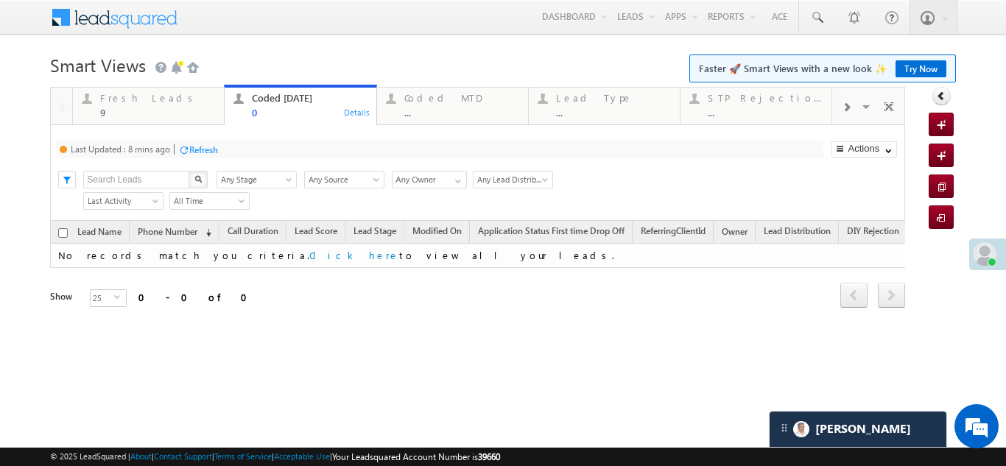
click at [217, 148] on div "Refresh" at bounding box center [203, 149] width 29 height 11
click at [115, 101] on div "Fresh Leads" at bounding box center [157, 98] width 115 height 12
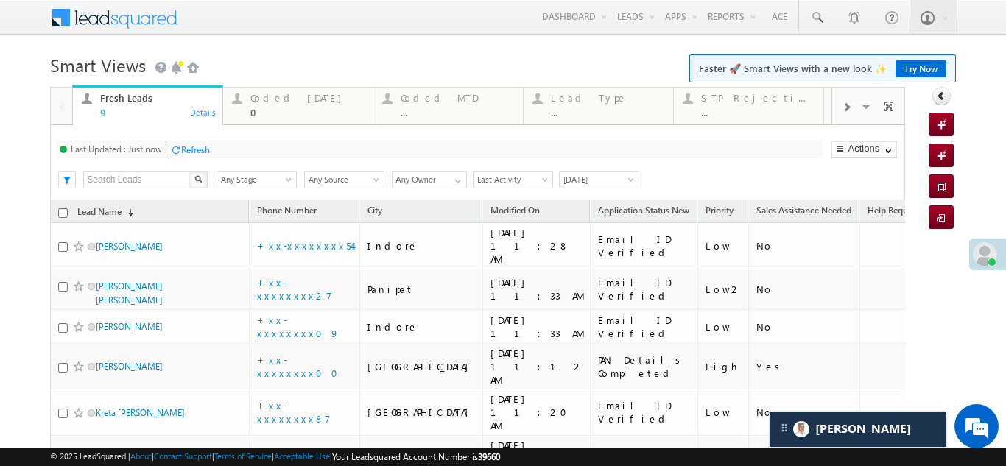
click at [192, 154] on div "Refresh" at bounding box center [195, 149] width 29 height 11
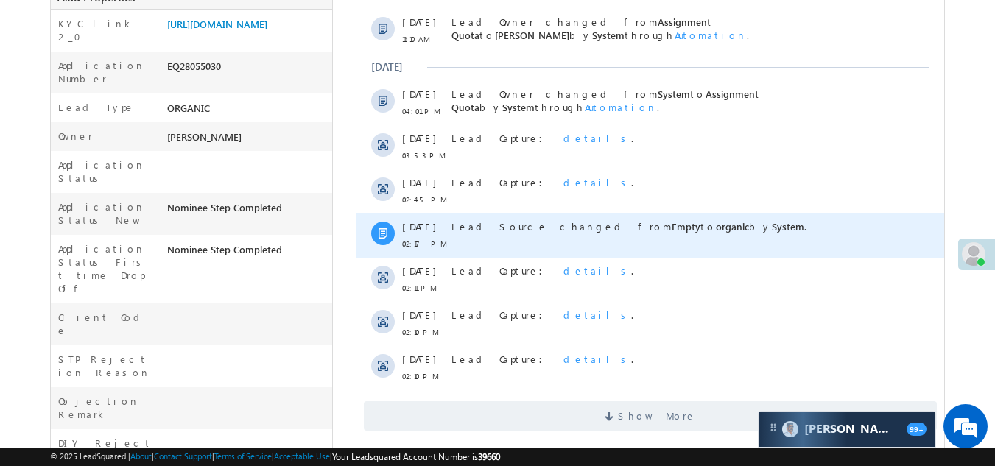
scroll to position [516, 0]
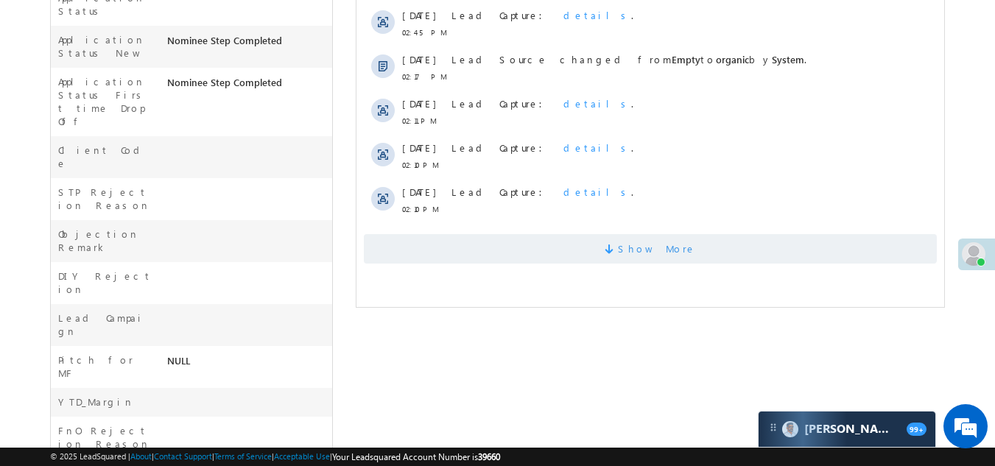
click at [446, 247] on span "Show More" at bounding box center [650, 248] width 573 height 29
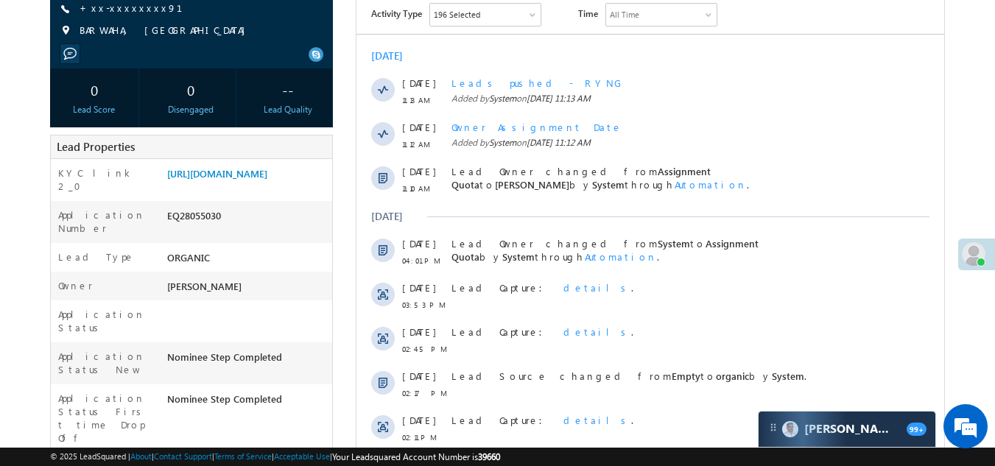
scroll to position [66, 0]
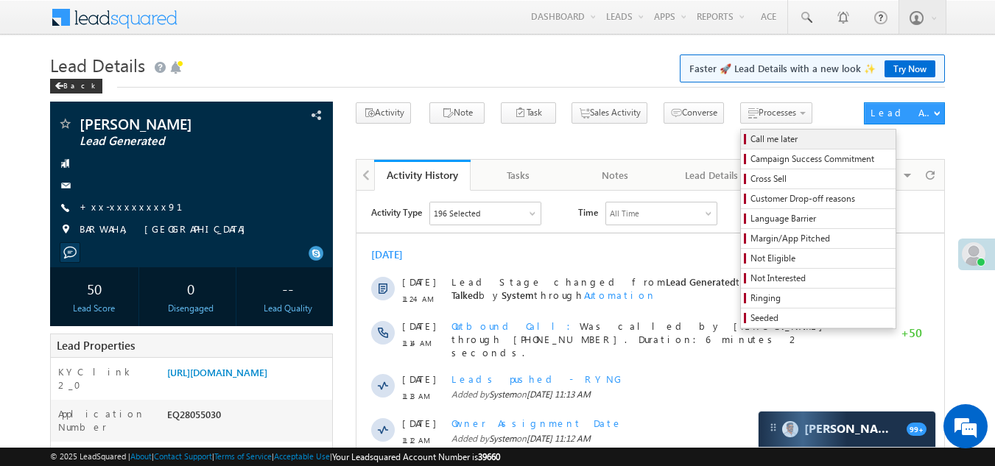
click at [751, 133] on span "Call me later" at bounding box center [821, 139] width 140 height 13
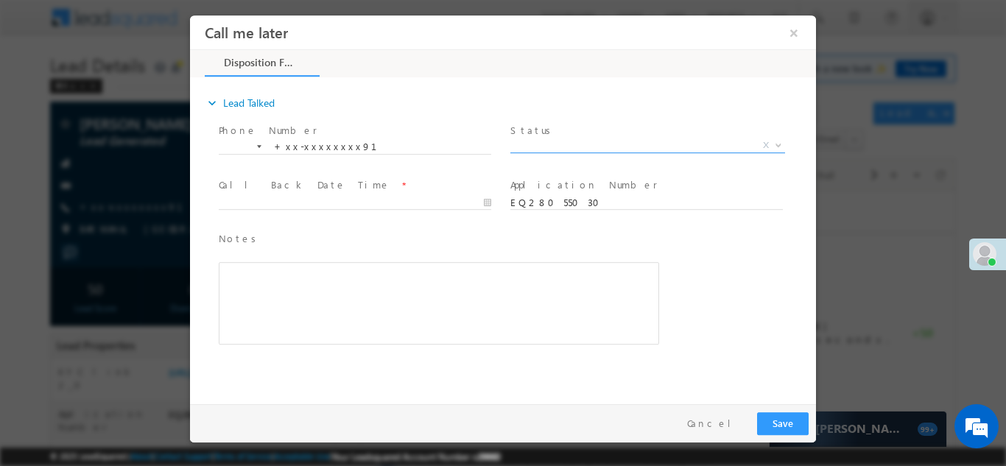
click at [595, 139] on span "X" at bounding box center [647, 145] width 275 height 15
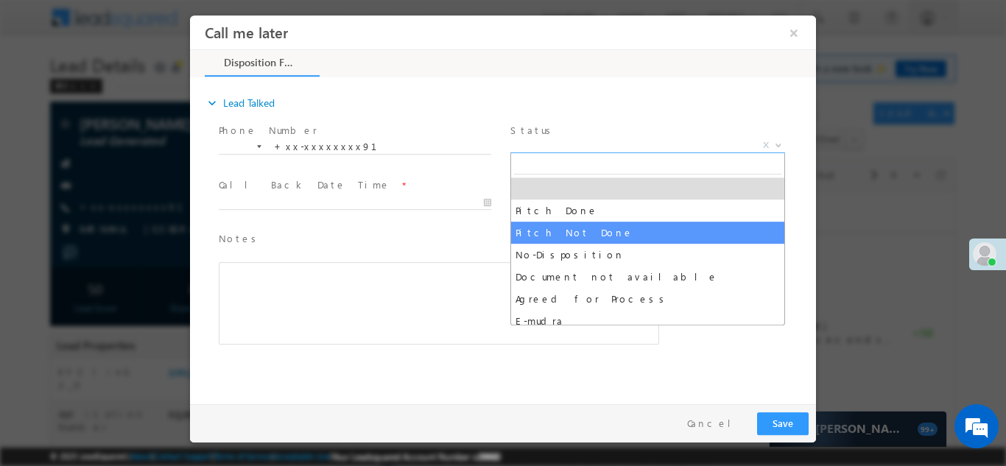
select select "Pitch Not Done"
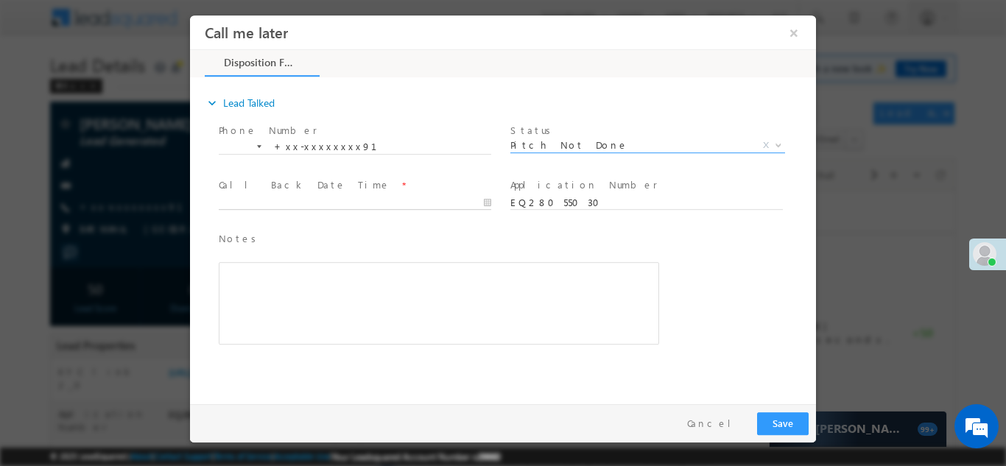
type input "08/31/25 11:25 AM"
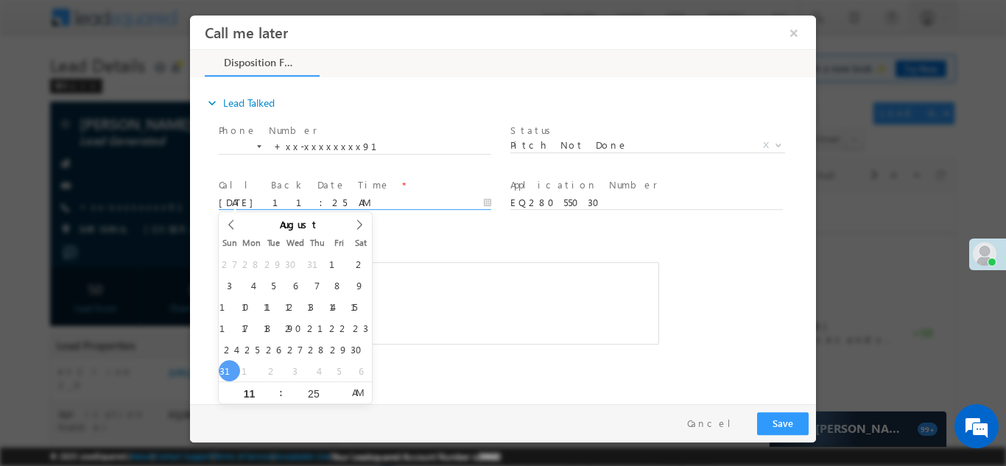
click at [327, 199] on body "Call me later ×" at bounding box center [503, 206] width 626 height 382
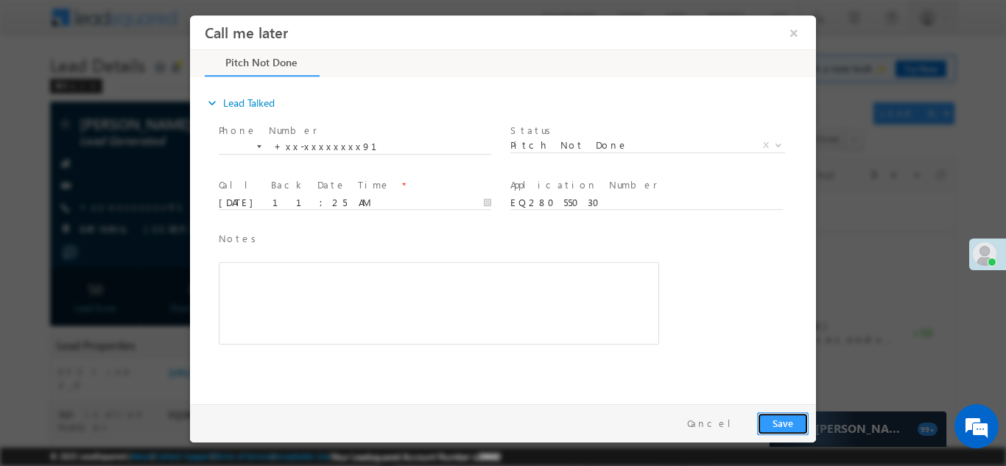
click at [776, 417] on button "Save" at bounding box center [783, 423] width 52 height 23
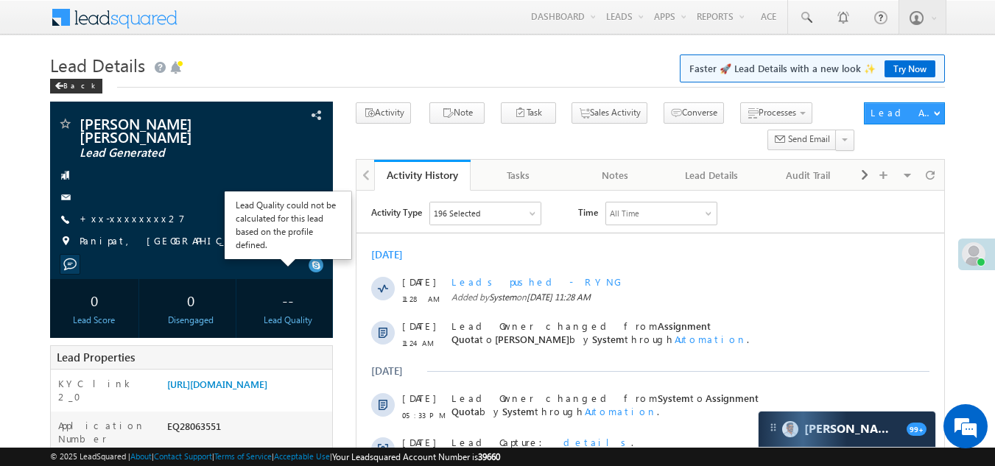
drag, startPoint x: 247, startPoint y: 280, endPoint x: 244, endPoint y: 298, distance: 18.8
drag, startPoint x: 244, startPoint y: 298, endPoint x: 236, endPoint y: 326, distance: 28.4
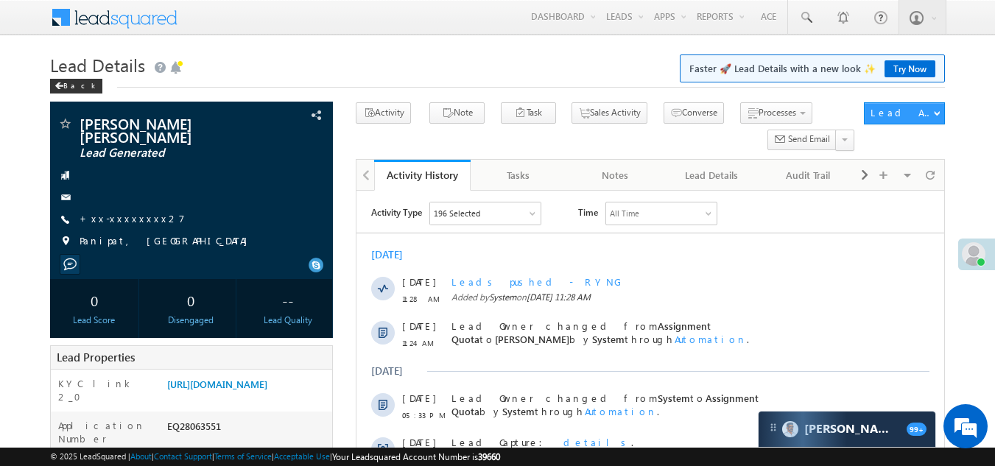
drag, startPoint x: 236, startPoint y: 326, endPoint x: 552, endPoint y: 69, distance: 406.9
click at [552, 69] on h1 "Lead Details Faster 🚀 Lead Details with a new look ✨ Try Now" at bounding box center [498, 63] width 896 height 29
click at [127, 212] on link "+xx-xxxxxxxx27" at bounding box center [132, 218] width 105 height 13
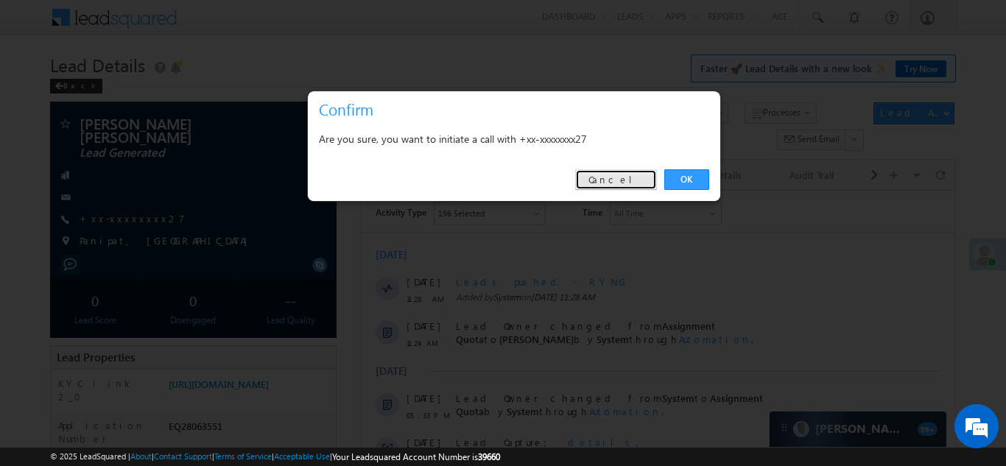
click at [628, 183] on link "Cancel" at bounding box center [616, 179] width 82 height 21
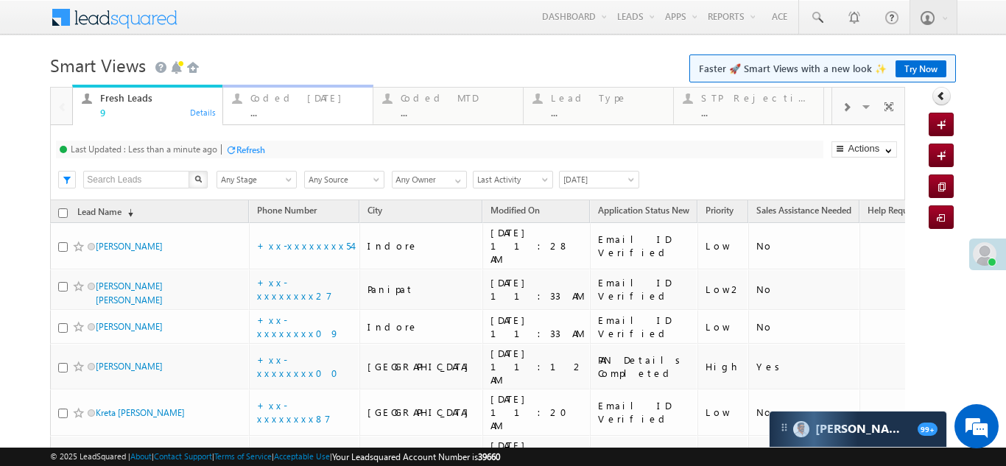
click at [284, 102] on div "Coded [DATE]" at bounding box center [306, 98] width 113 height 12
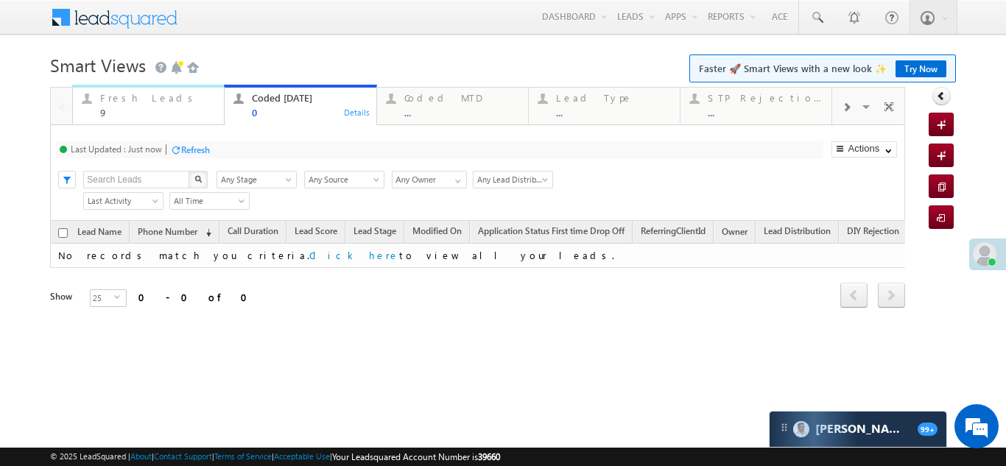
click at [110, 98] on div "Fresh Leads" at bounding box center [157, 98] width 115 height 12
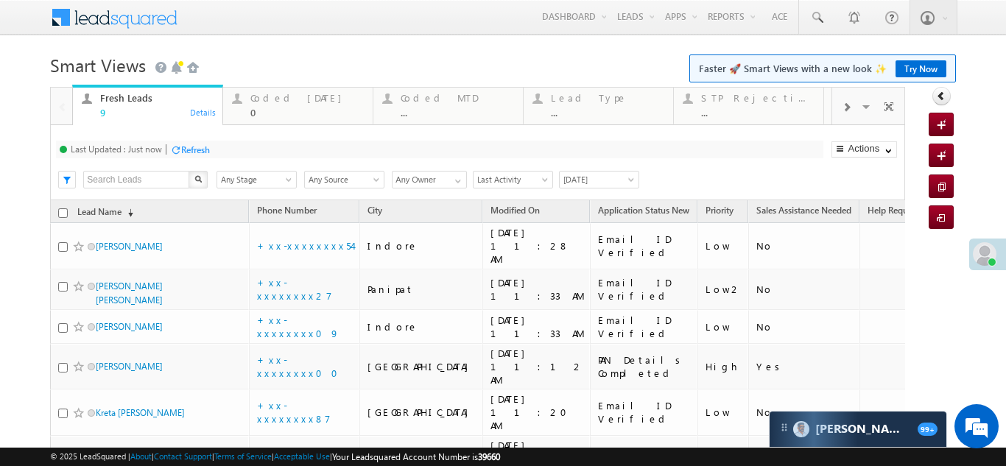
click at [205, 151] on div "Refresh" at bounding box center [195, 149] width 29 height 11
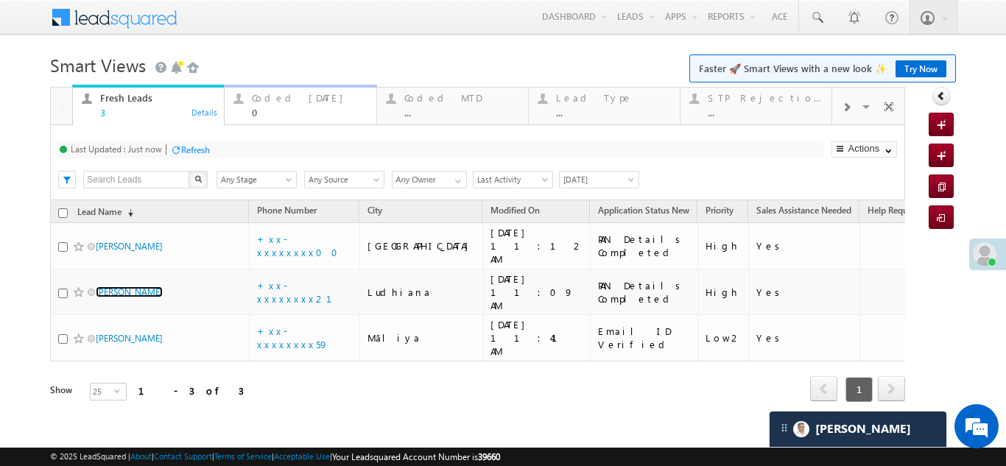
click at [281, 104] on div "Coded [DATE] 0" at bounding box center [309, 103] width 115 height 29
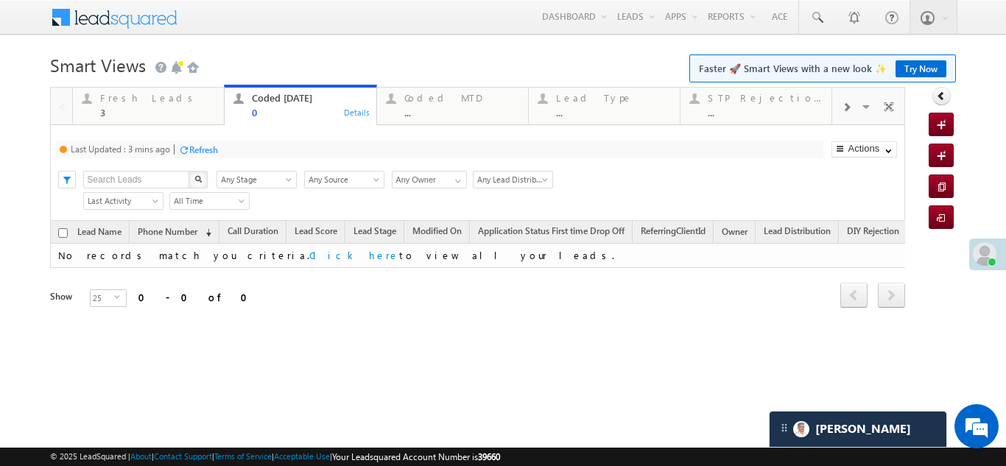
click at [208, 150] on div "Refresh" at bounding box center [203, 149] width 29 height 11
click at [129, 95] on div "Fresh Leads" at bounding box center [157, 98] width 115 height 12
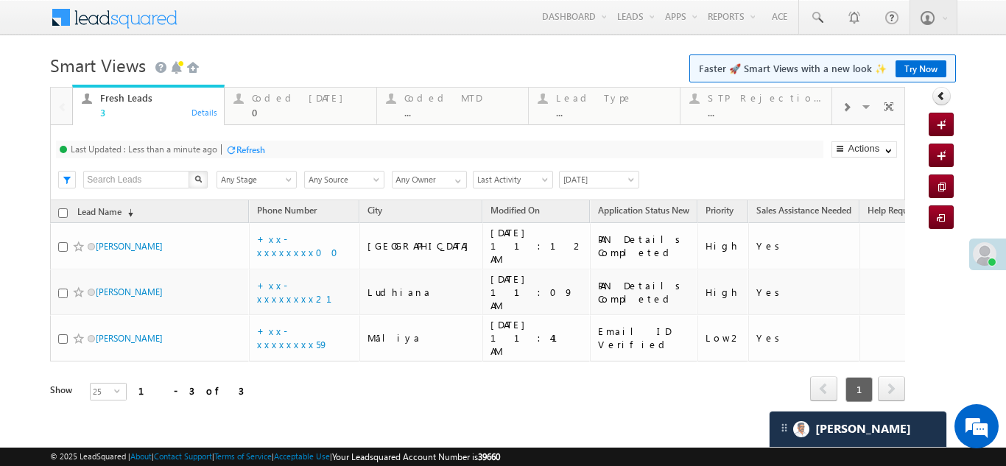
click at [261, 149] on div "Refresh" at bounding box center [250, 149] width 29 height 11
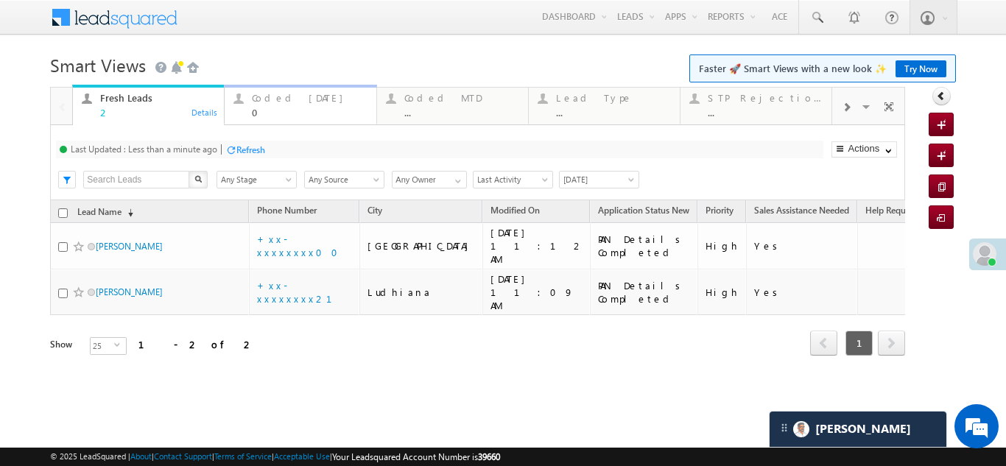
click at [289, 99] on div "Coded [DATE]" at bounding box center [309, 98] width 115 height 12
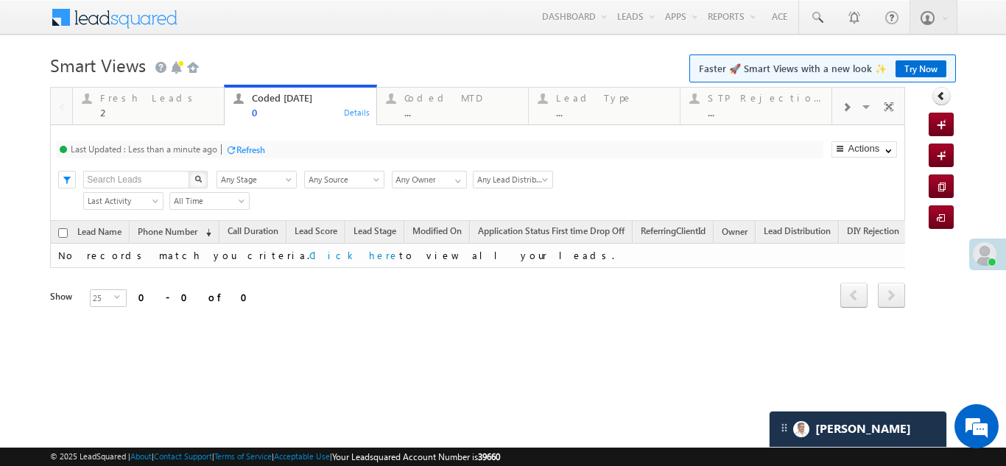
click at [261, 145] on div "Refresh" at bounding box center [250, 149] width 29 height 11
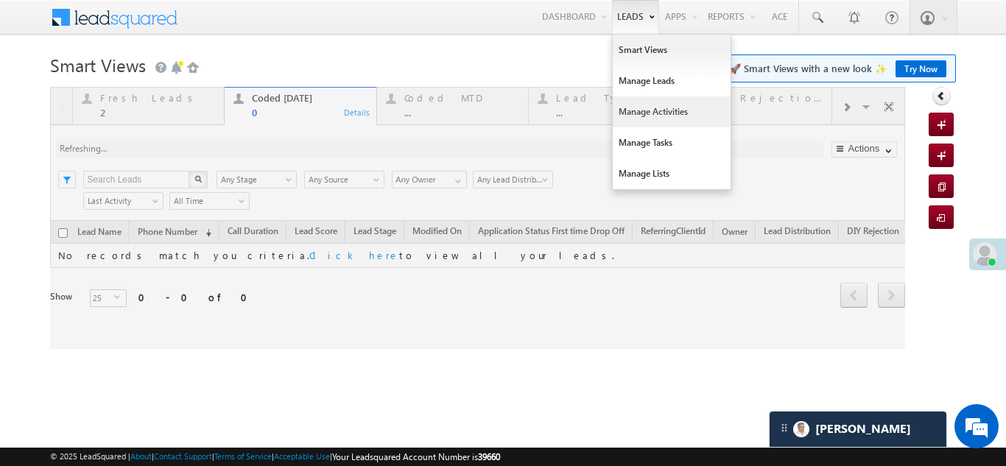
click at [647, 115] on link "Manage Activities" at bounding box center [672, 111] width 118 height 31
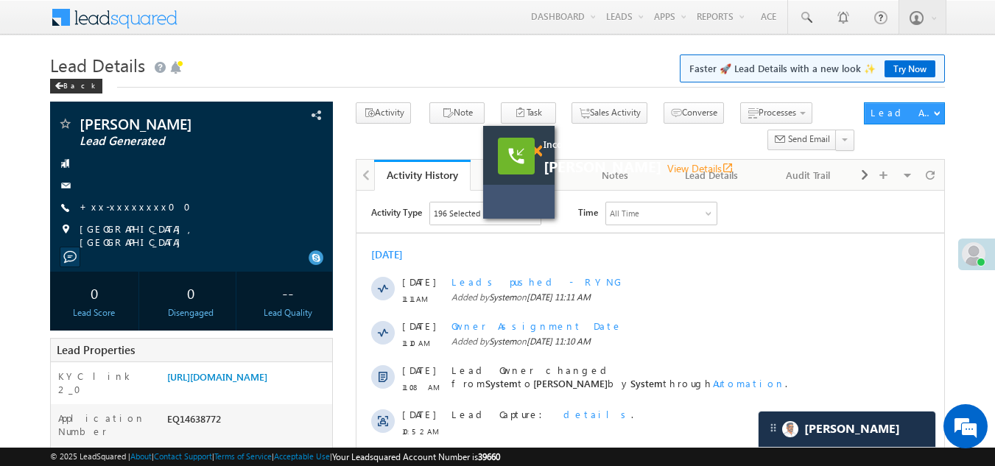
click at [535, 150] on span at bounding box center [536, 151] width 11 height 13
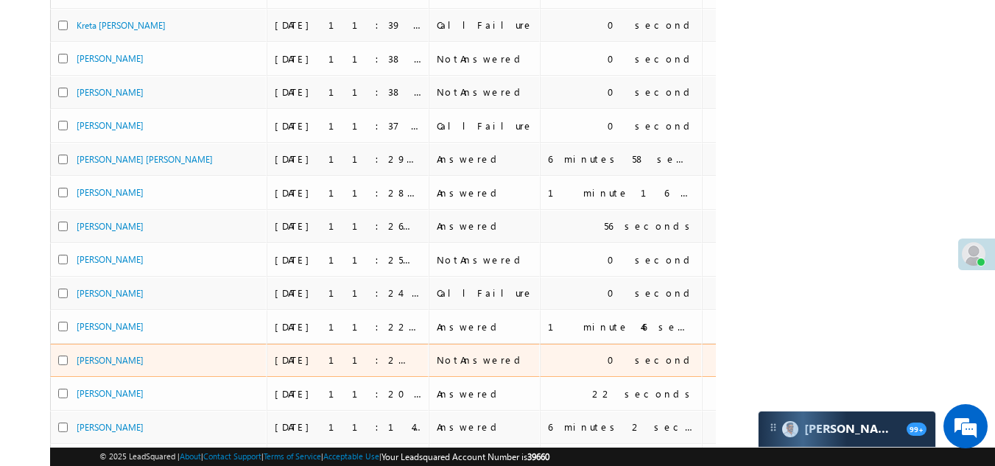
scroll to position [147, 0]
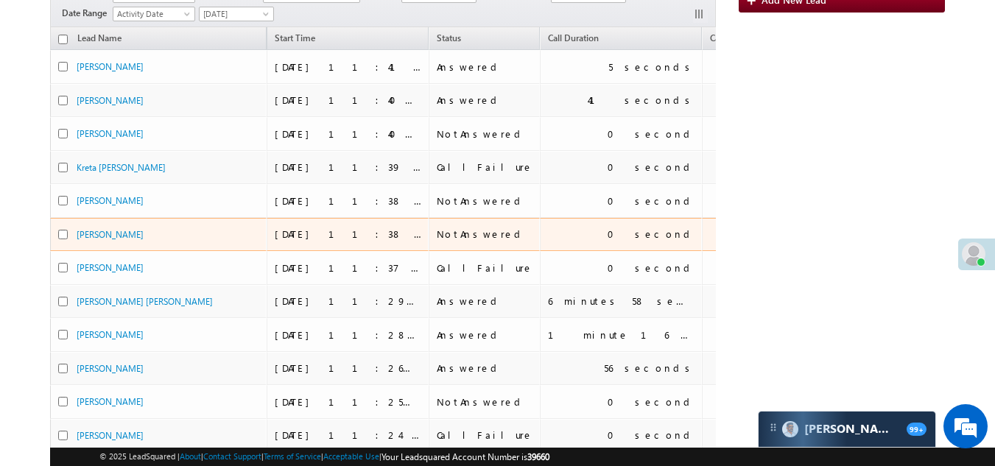
drag, startPoint x: 93, startPoint y: 231, endPoint x: 127, endPoint y: 239, distance: 35.0
click at [127, 239] on div "[PERSON_NAME]" at bounding box center [150, 235] width 147 height 14
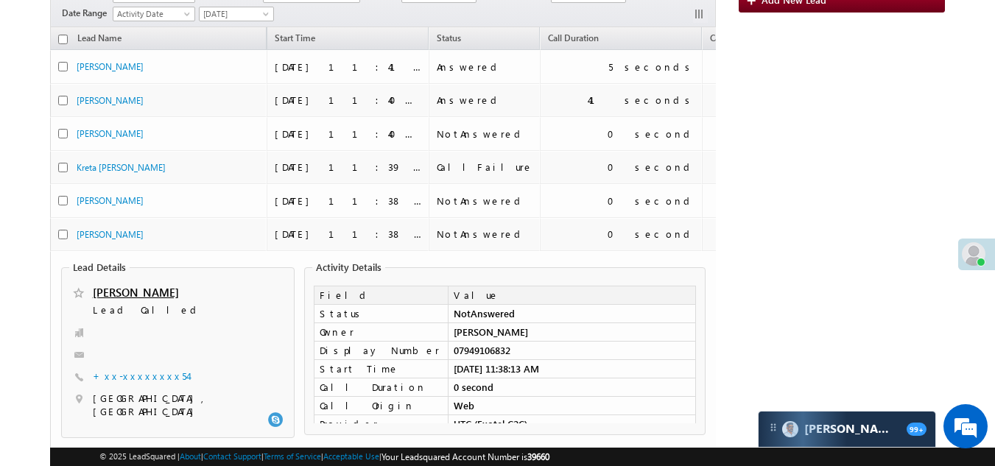
click at [119, 306] on span "Lead Called" at bounding box center [162, 310] width 139 height 15
click at [114, 269] on legend "Lead Details" at bounding box center [99, 267] width 60 height 12
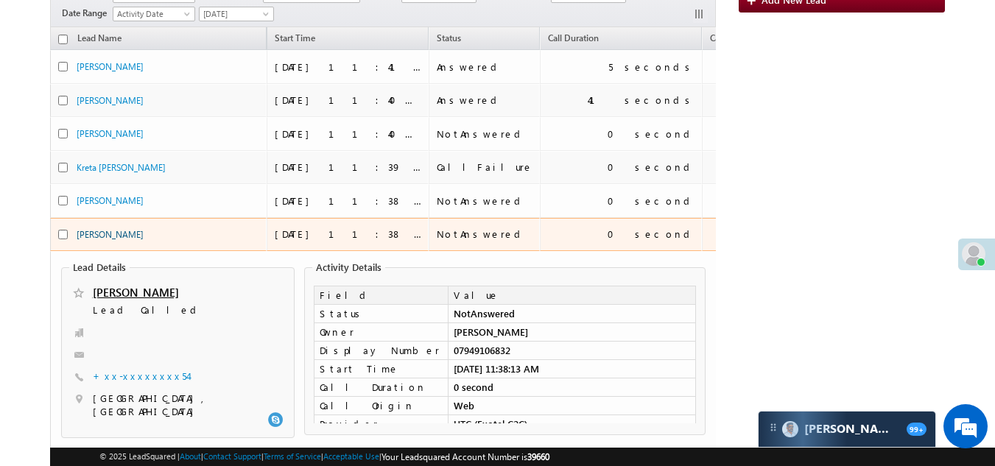
click at [91, 236] on link "[PERSON_NAME]" at bounding box center [110, 234] width 67 height 11
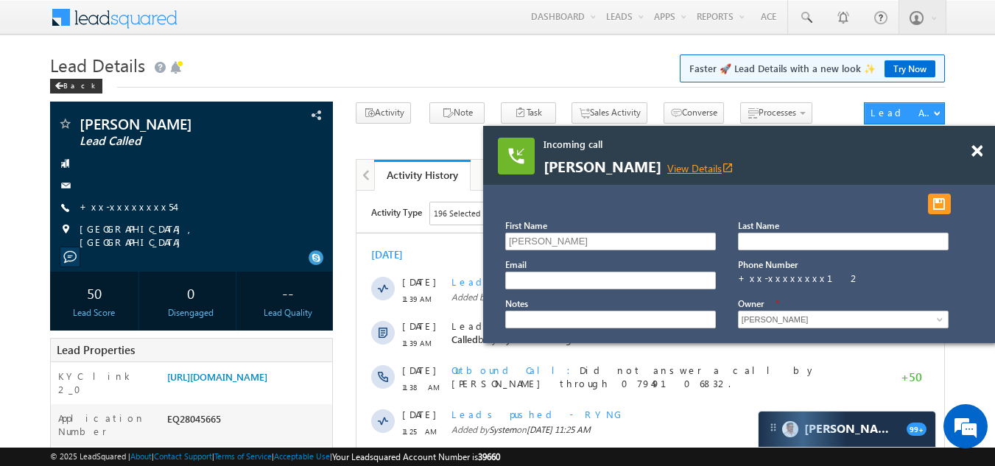
click at [667, 164] on link "View Details open_in_new" at bounding box center [700, 168] width 66 height 14
click at [977, 151] on div "Incoming call [PERSON_NAME] View Details open_in_new" at bounding box center [739, 155] width 512 height 59
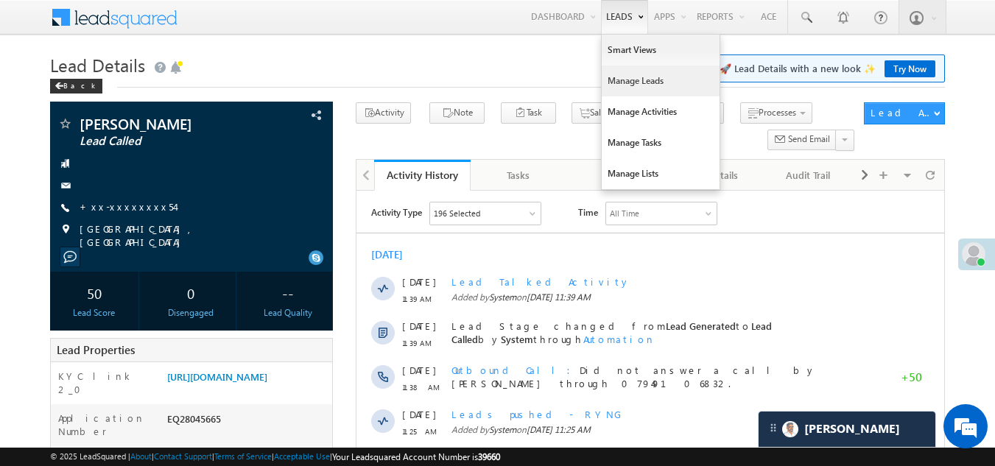
click at [629, 85] on link "Manage Leads" at bounding box center [661, 81] width 118 height 31
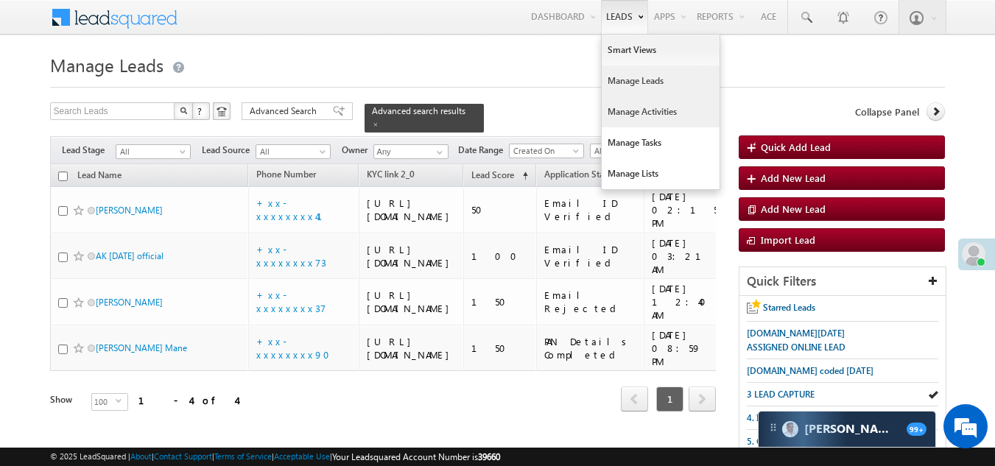
click at [630, 115] on link "Manage Activities" at bounding box center [661, 111] width 118 height 31
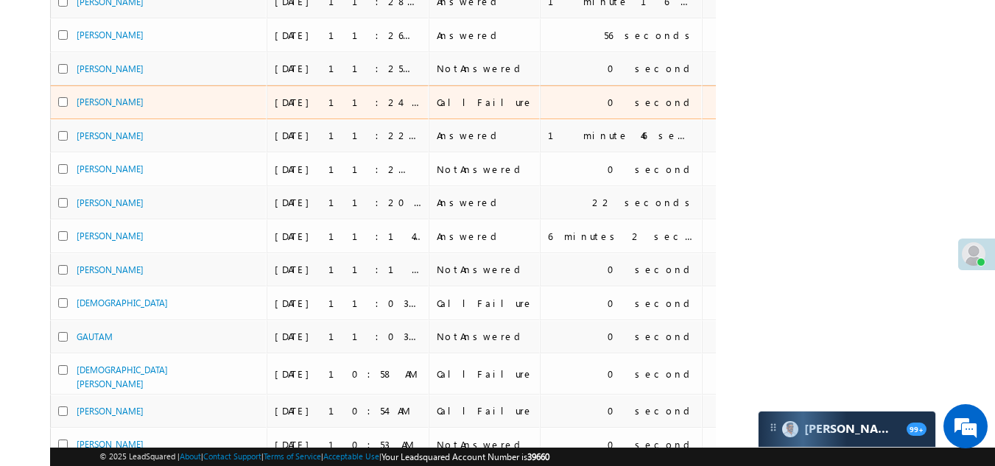
scroll to position [698, 0]
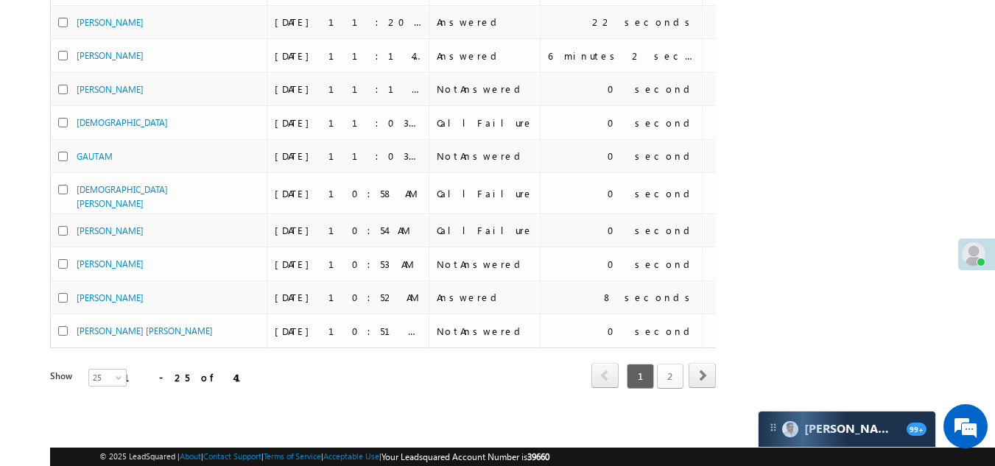
click at [670, 365] on link "2" at bounding box center [670, 376] width 27 height 25
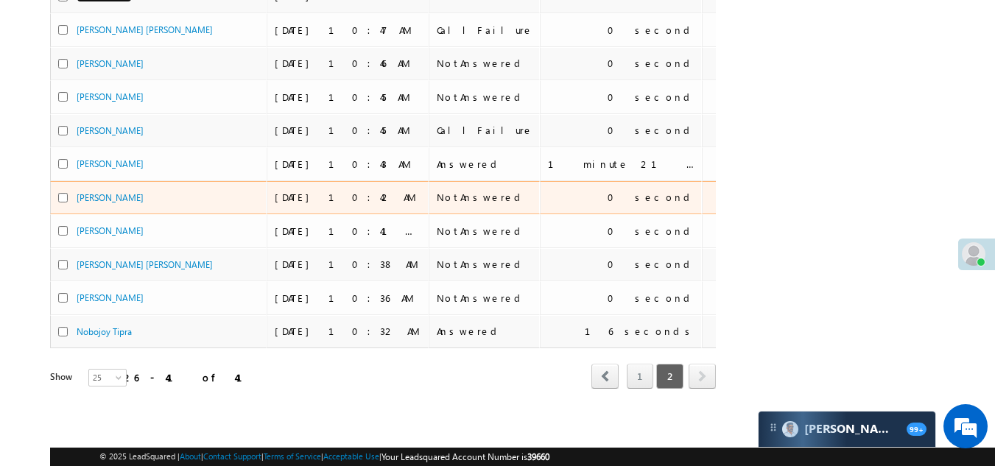
scroll to position [396, 0]
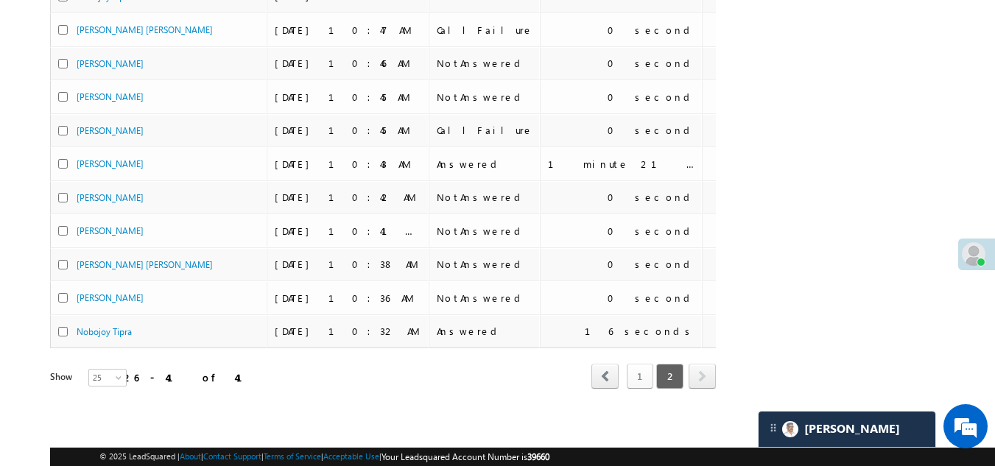
click at [632, 365] on link "1" at bounding box center [640, 376] width 27 height 25
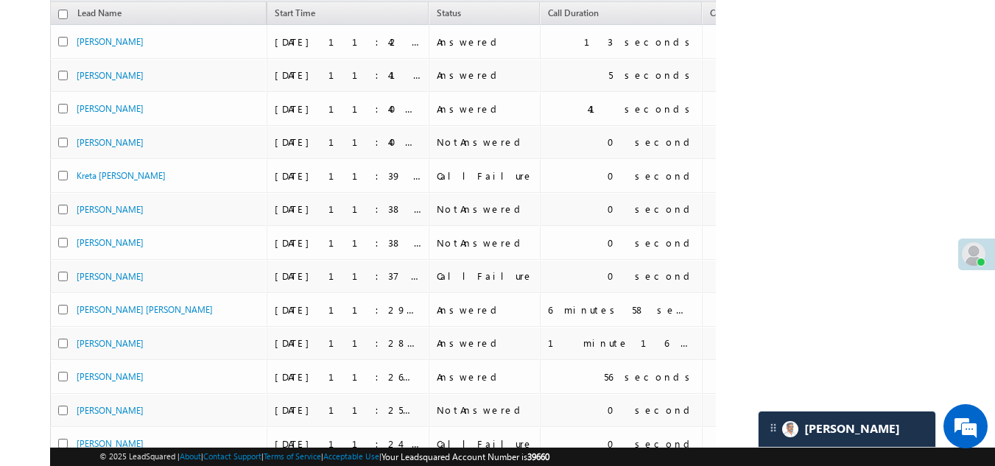
scroll to position [0, 0]
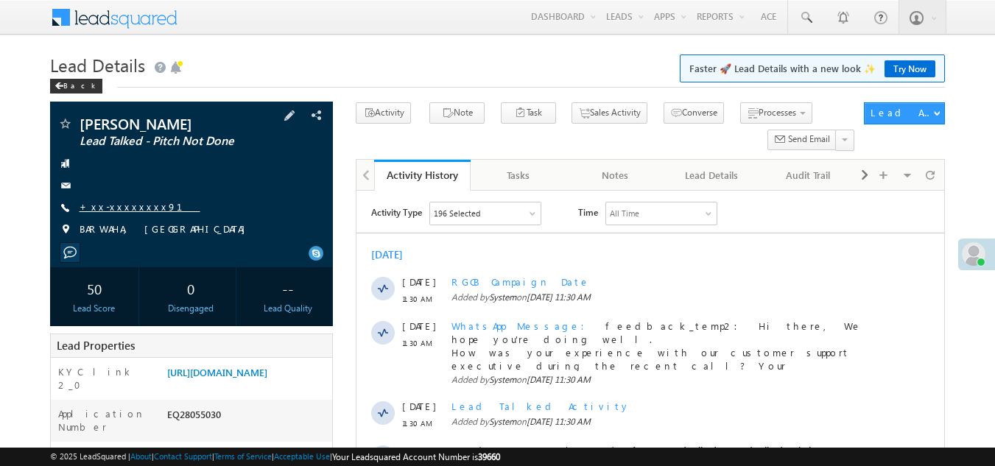
click at [124, 206] on link "+xx-xxxxxxxx91" at bounding box center [140, 206] width 121 height 13
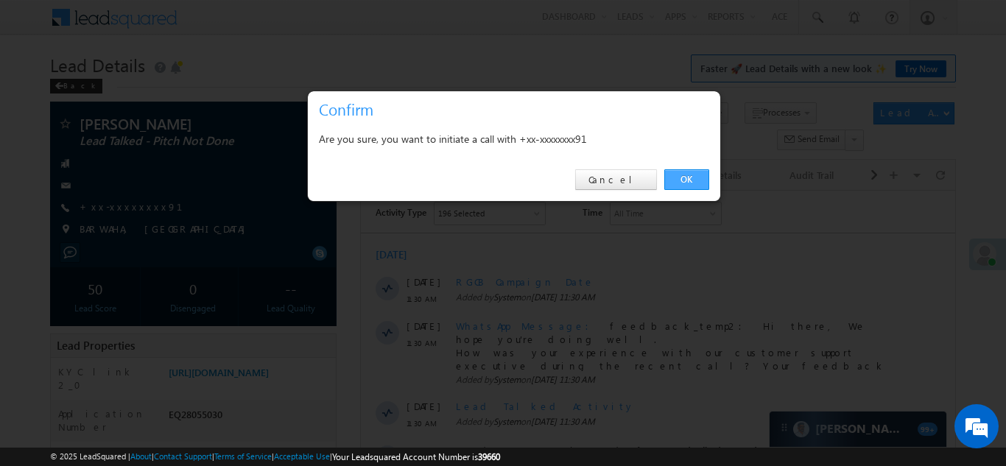
click at [684, 174] on link "OK" at bounding box center [686, 179] width 45 height 21
